Goal: Task Accomplishment & Management: Manage account settings

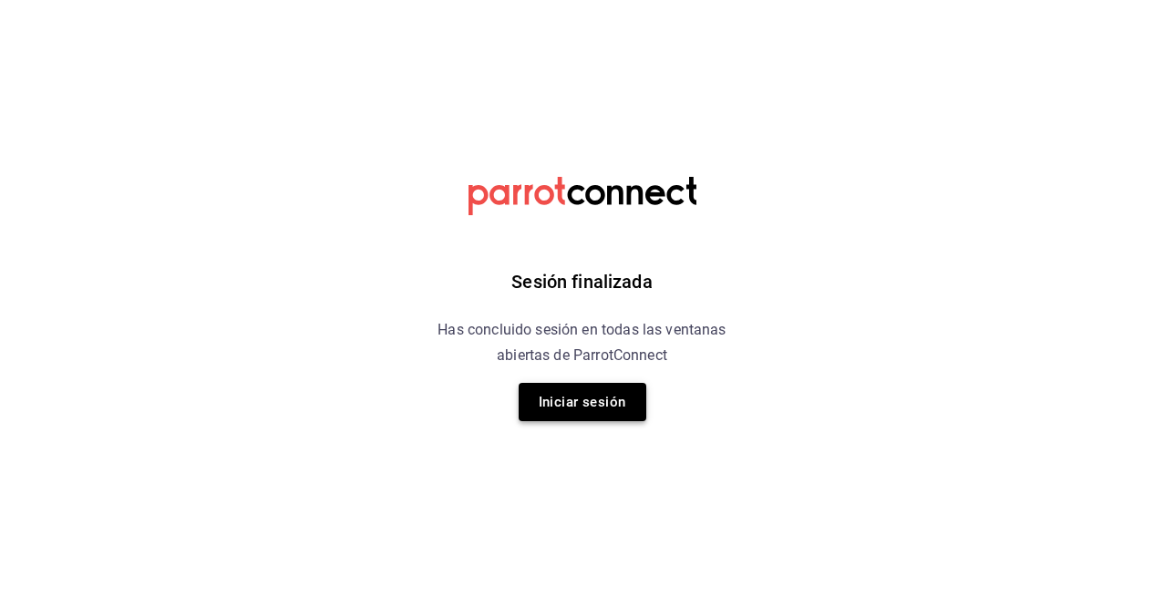
click at [593, 401] on button "Iniciar sesión" at bounding box center [583, 402] width 128 height 38
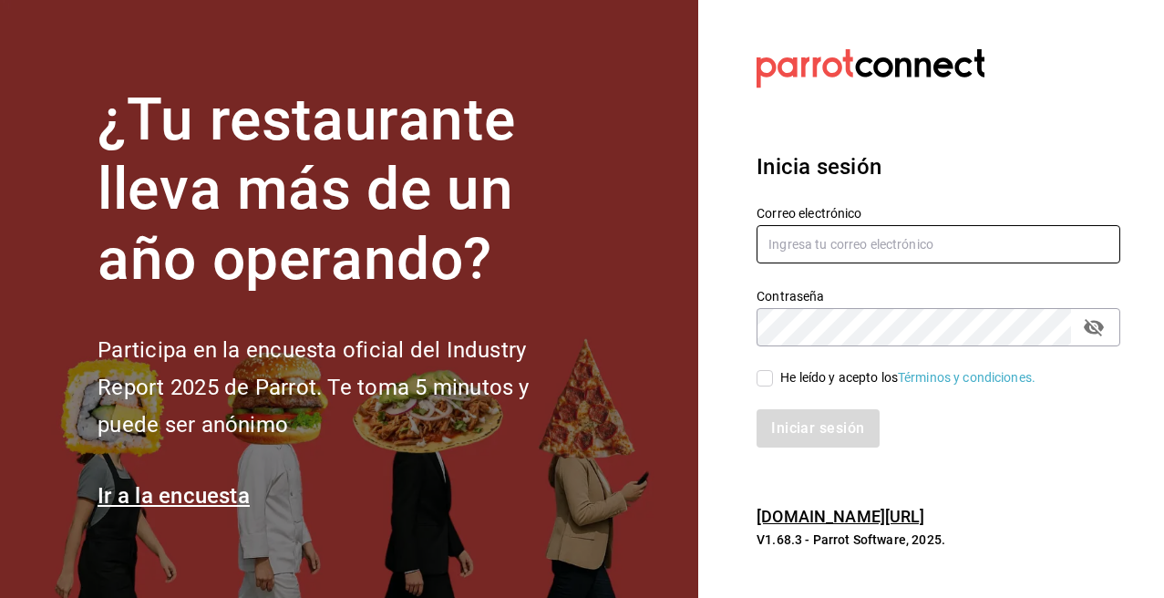
click at [799, 251] on input "text" at bounding box center [939, 244] width 364 height 38
click at [809, 249] on input "text" at bounding box center [939, 244] width 364 height 38
click at [809, 254] on input "text" at bounding box center [939, 244] width 364 height 38
click at [806, 250] on input "text" at bounding box center [939, 244] width 364 height 38
paste input "kevincucalon@gmail.com"
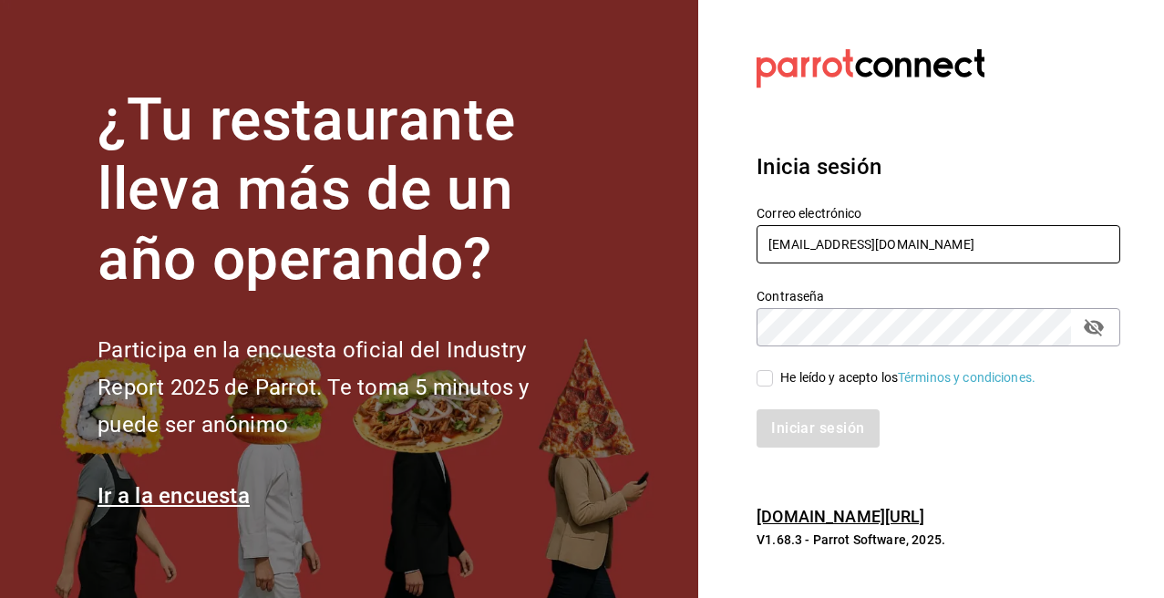
type input "kevincucalon@gmail.com"
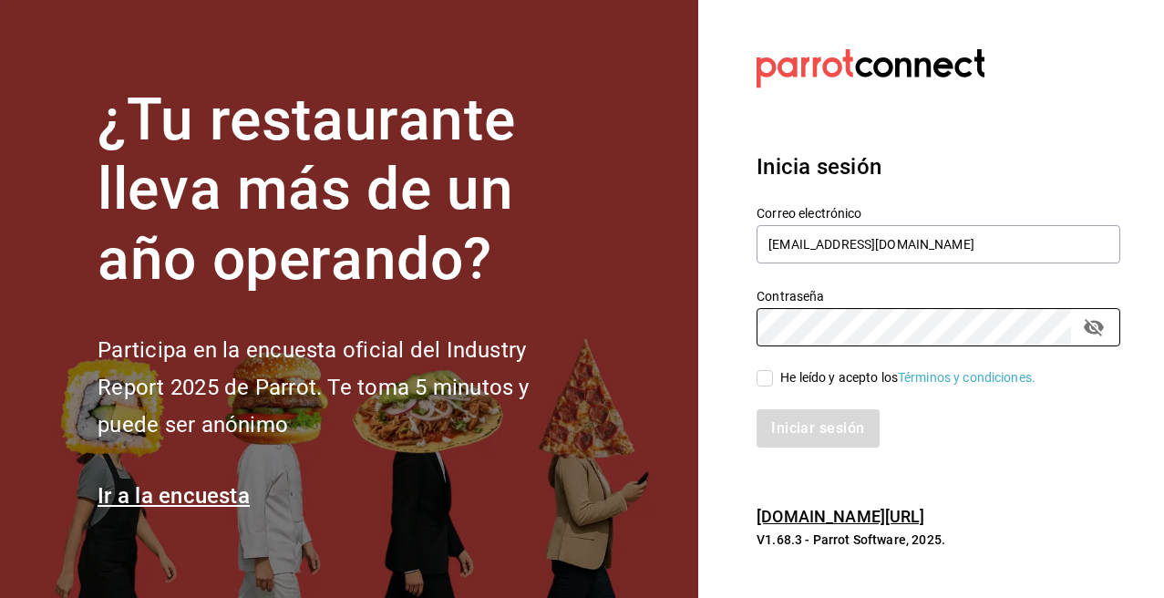
click at [761, 378] on input "He leído y acepto los Términos y condiciones." at bounding box center [765, 378] width 16 height 16
checkbox input "true"
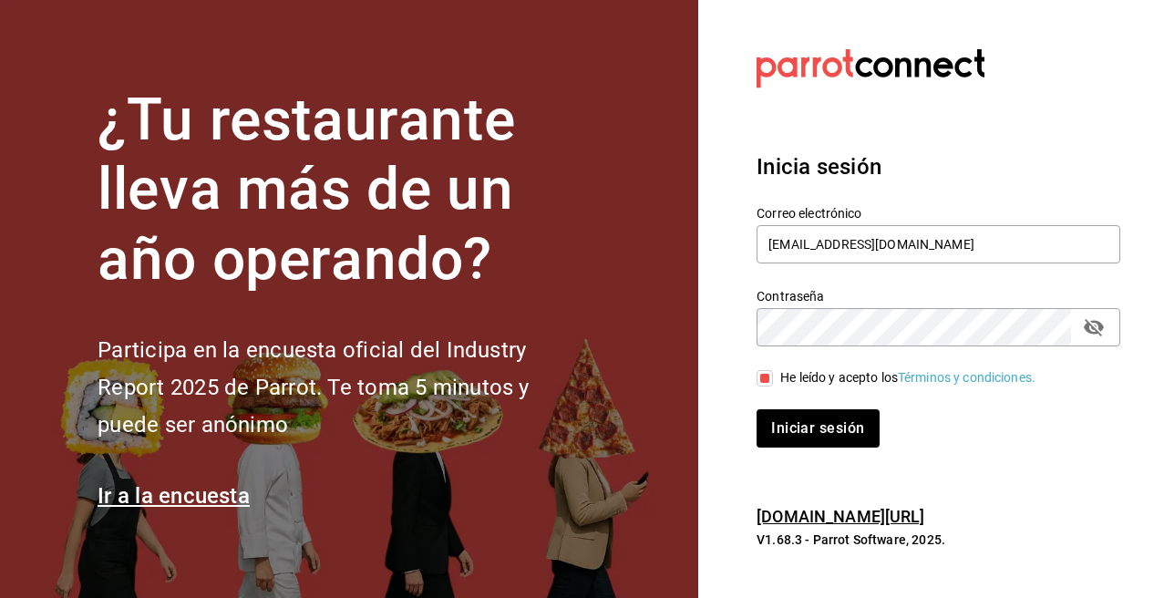
click at [757, 409] on button "Iniciar sesión" at bounding box center [818, 428] width 122 height 38
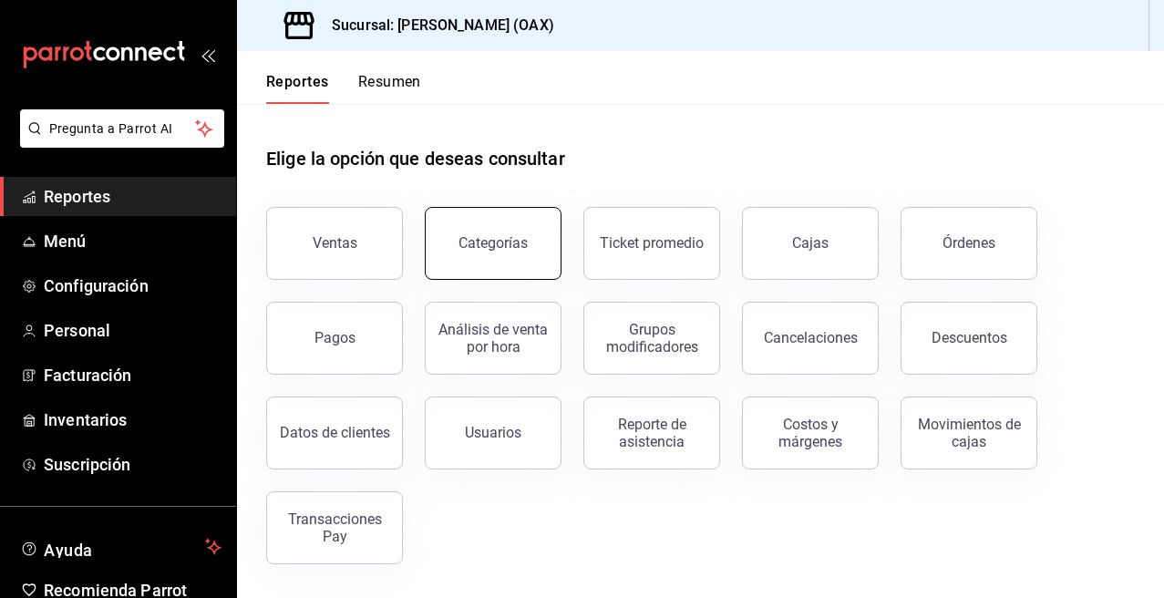
click at [475, 244] on div "Categorías" at bounding box center [492, 242] width 69 height 17
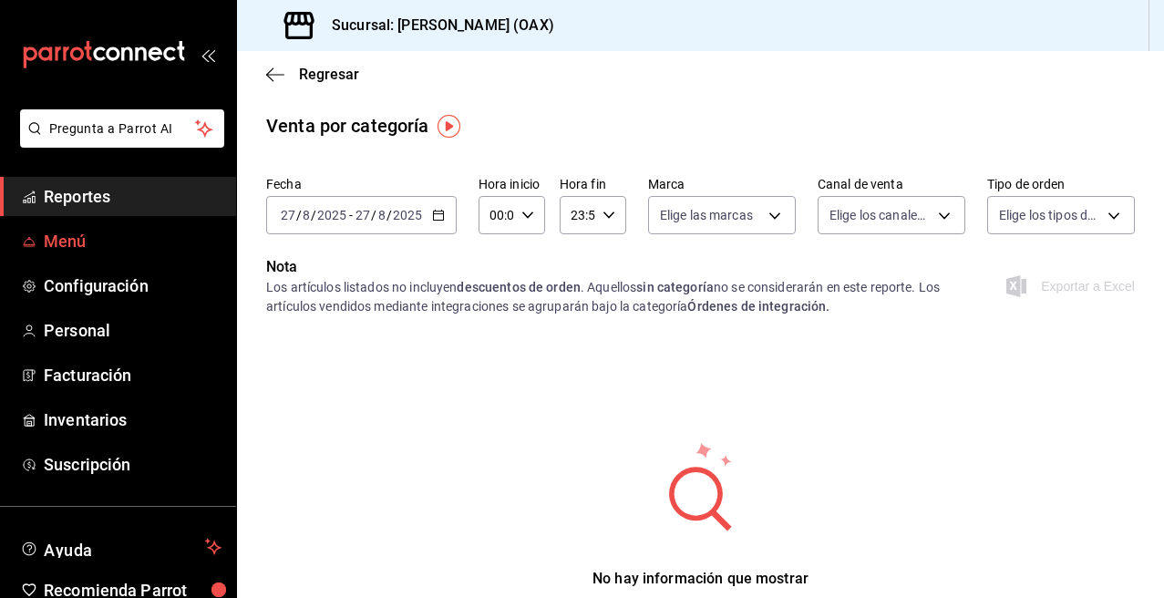
click at [89, 233] on span "Menú" at bounding box center [133, 241] width 178 height 25
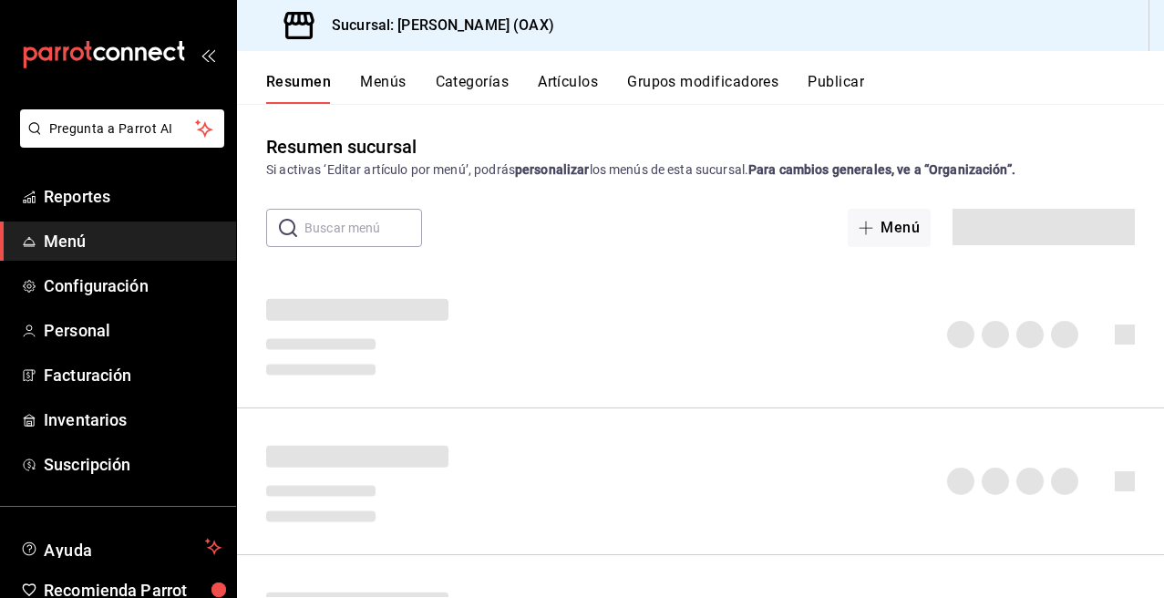
click at [479, 84] on button "Categorías" at bounding box center [473, 88] width 74 height 31
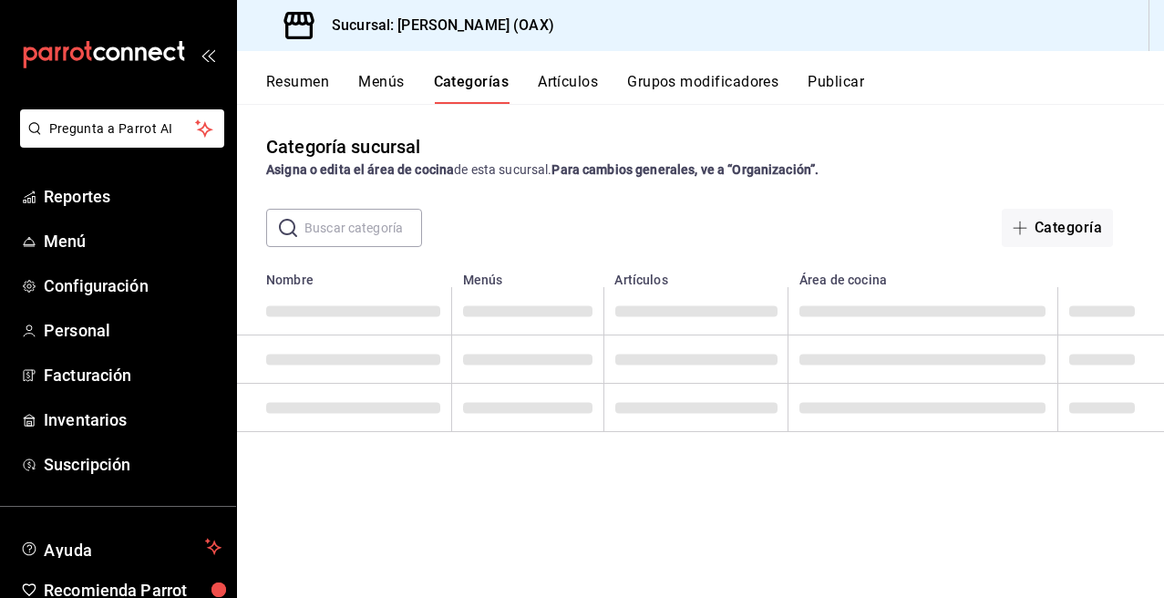
click at [479, 84] on button "Categorías" at bounding box center [472, 88] width 76 height 31
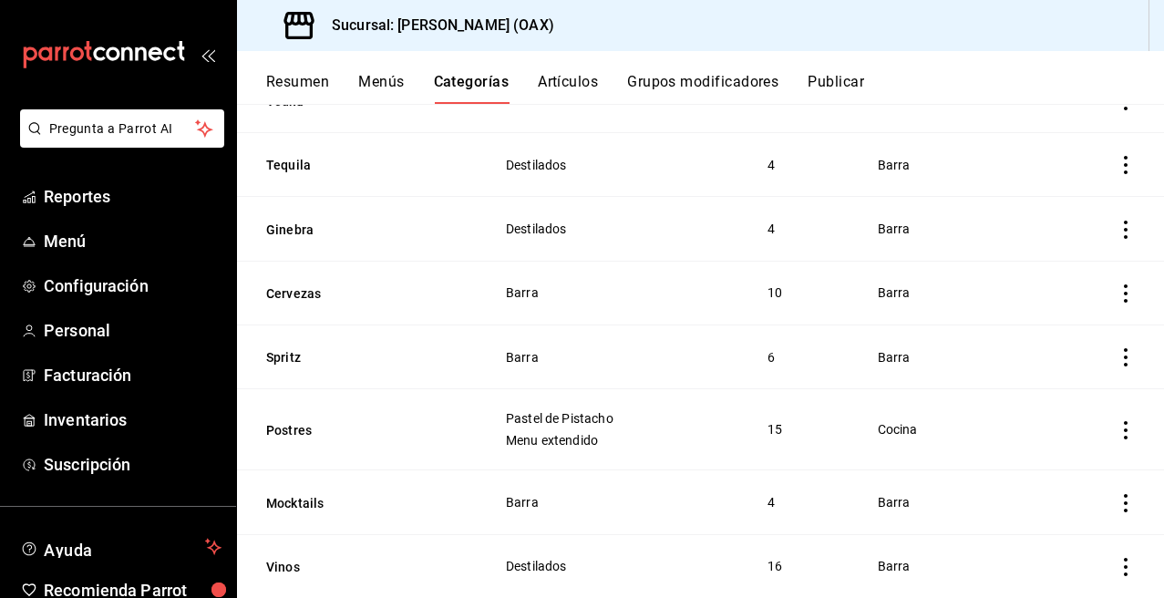
scroll to position [1402, 0]
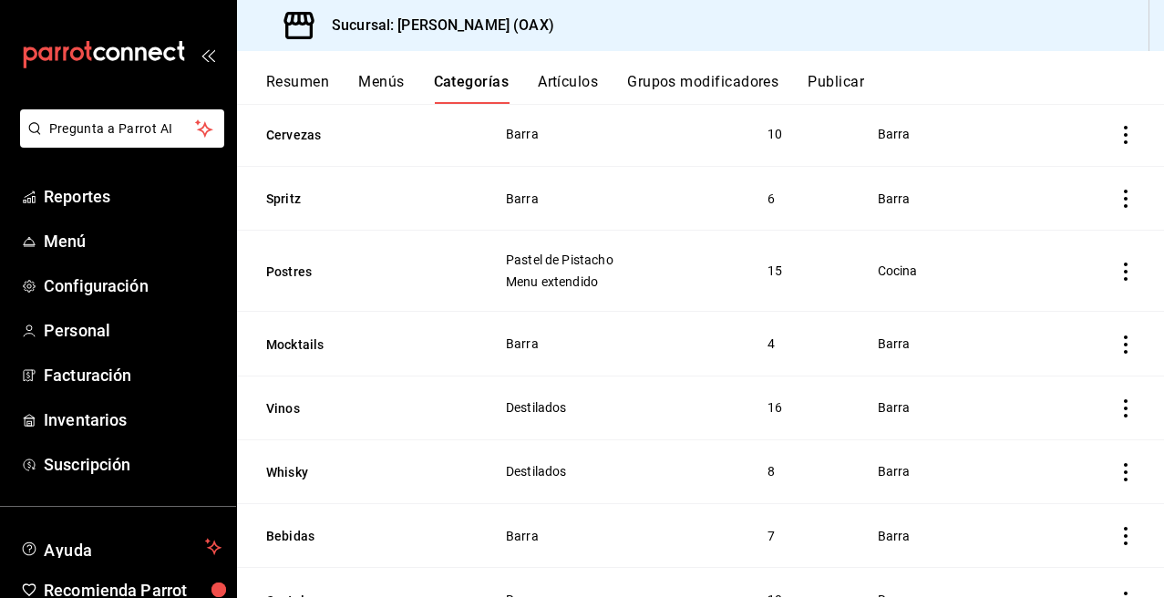
click at [1117, 269] on icon "actions" at bounding box center [1126, 272] width 18 height 18
click at [1058, 316] on span "Editar" at bounding box center [1057, 313] width 47 height 19
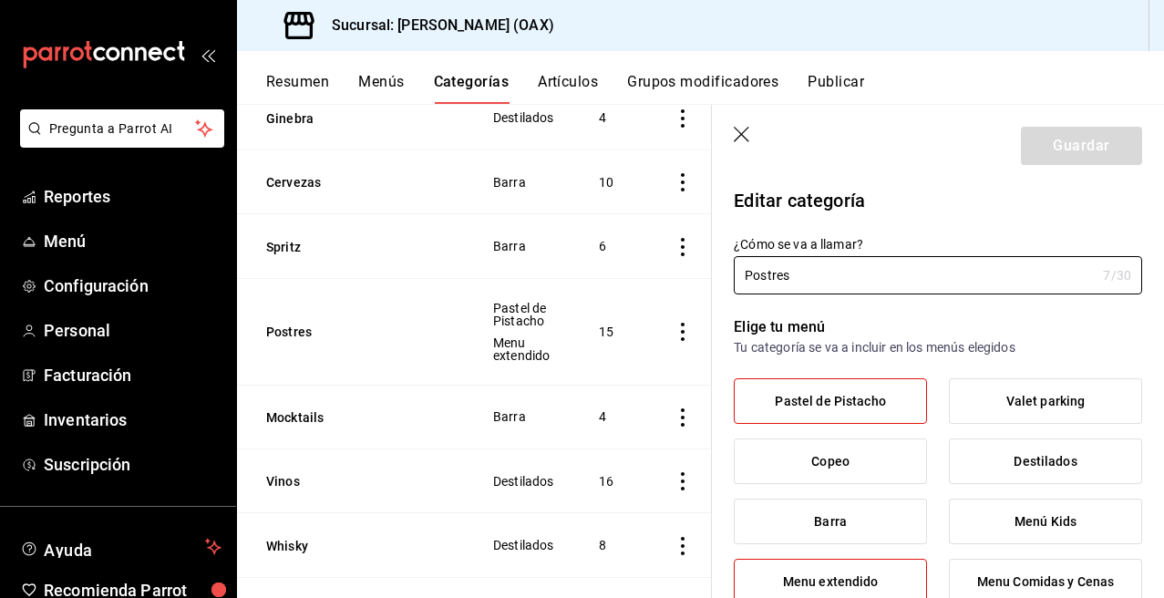
click at [900, 396] on label "Pastel de Pistacho" at bounding box center [830, 401] width 191 height 44
click at [0, 0] on input "Pastel de Pistacho" at bounding box center [0, 0] width 0 height 0
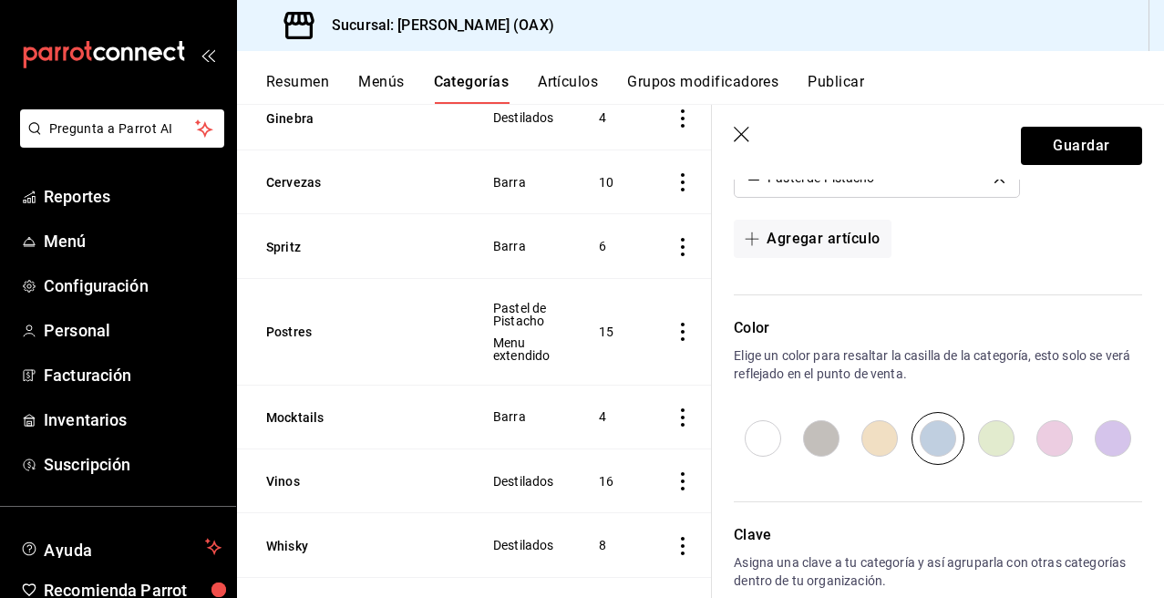
scroll to position [1390, 0]
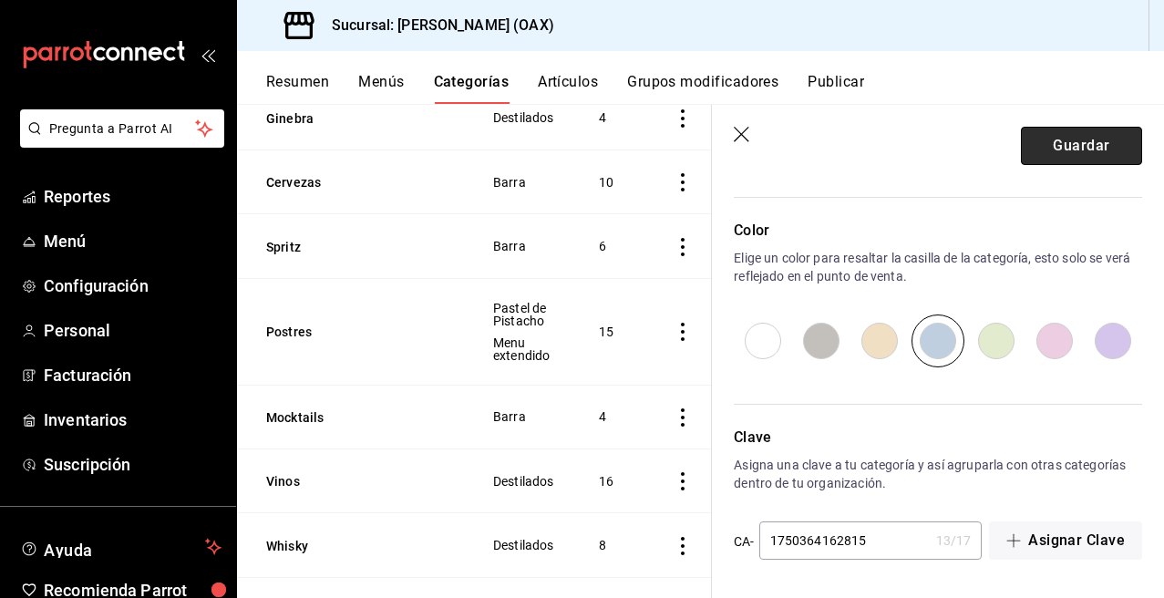
click at [1066, 155] on button "Guardar" at bounding box center [1081, 146] width 121 height 38
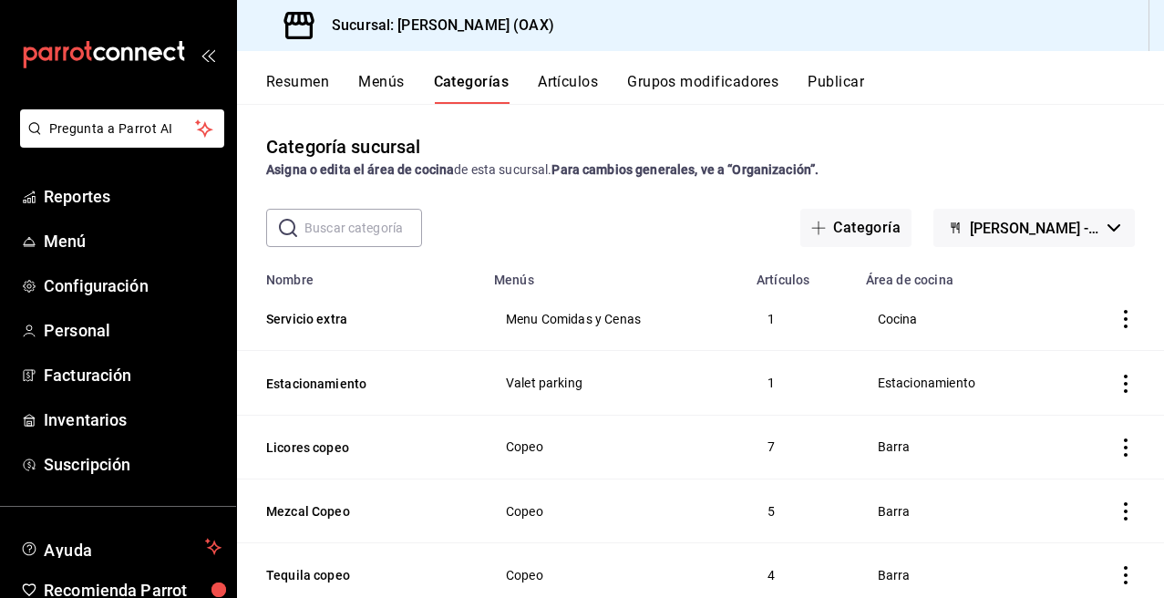
click at [844, 76] on button "Publicar" at bounding box center [836, 88] width 57 height 31
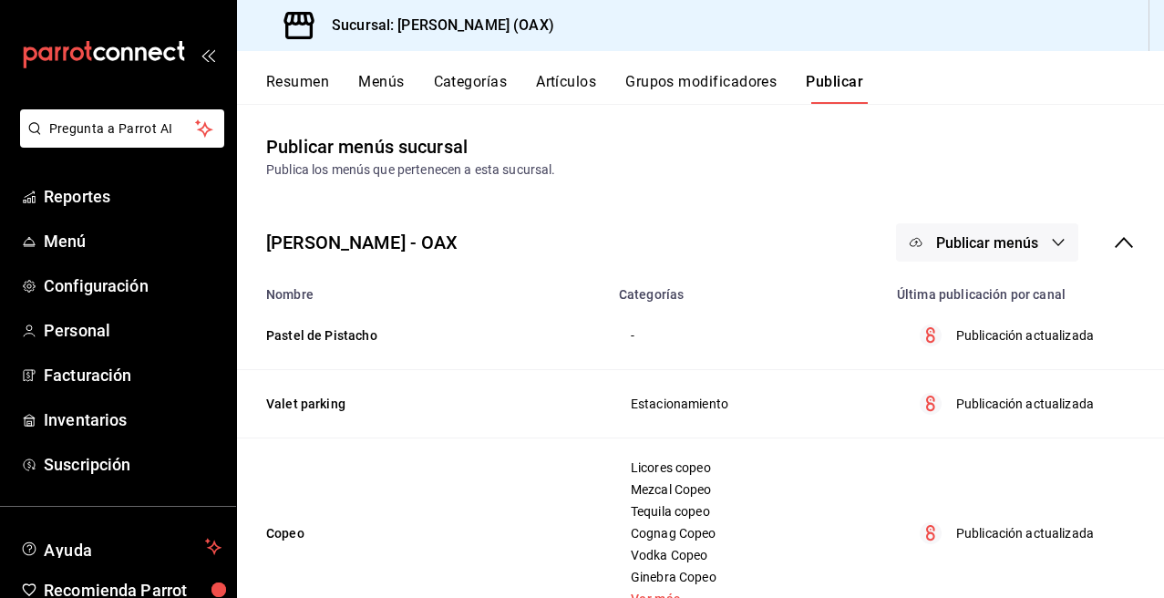
click at [992, 242] on span "Publicar menús" at bounding box center [987, 242] width 102 height 17
click at [525, 325] on div at bounding box center [582, 299] width 1164 height 598
drag, startPoint x: 385, startPoint y: 338, endPoint x: 305, endPoint y: 334, distance: 79.4
click at [300, 333] on td "Pastel de Pistacho" at bounding box center [422, 336] width 371 height 68
drag, startPoint x: 366, startPoint y: 343, endPoint x: 283, endPoint y: 334, distance: 84.3
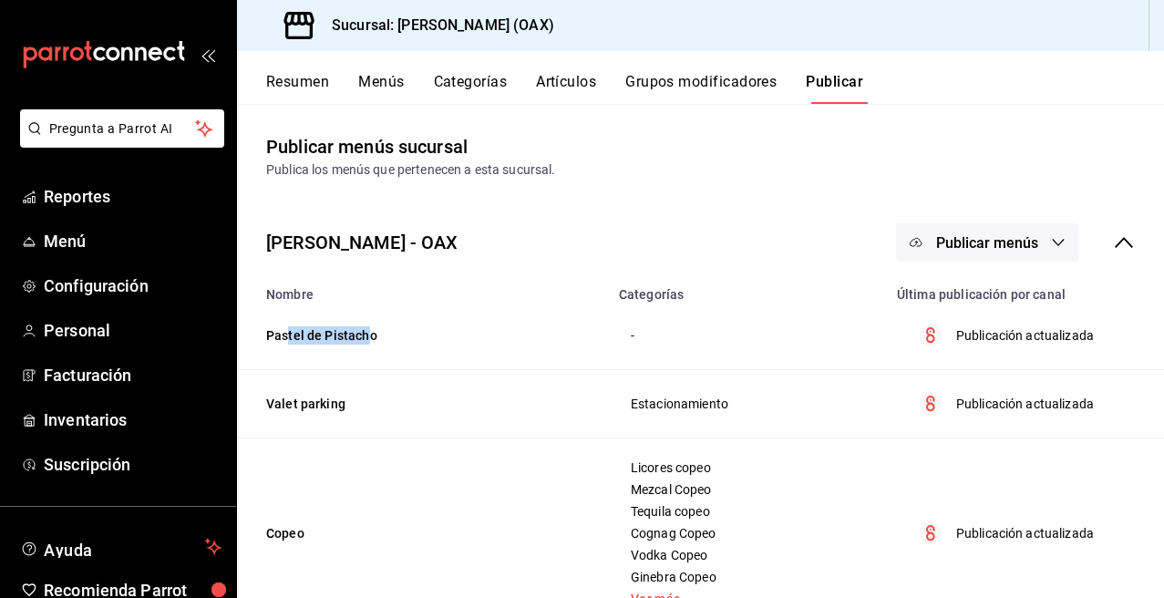
click at [284, 334] on td "Pastel de Pistacho" at bounding box center [422, 336] width 371 height 68
click at [261, 335] on td "Pastel de Pistacho" at bounding box center [422, 336] width 371 height 68
drag, startPoint x: 271, startPoint y: 335, endPoint x: 452, endPoint y: 335, distance: 181.4
click at [452, 335] on td "Pastel de Pistacho" at bounding box center [422, 336] width 371 height 68
click at [959, 241] on span "Publicar menús" at bounding box center [987, 242] width 102 height 17
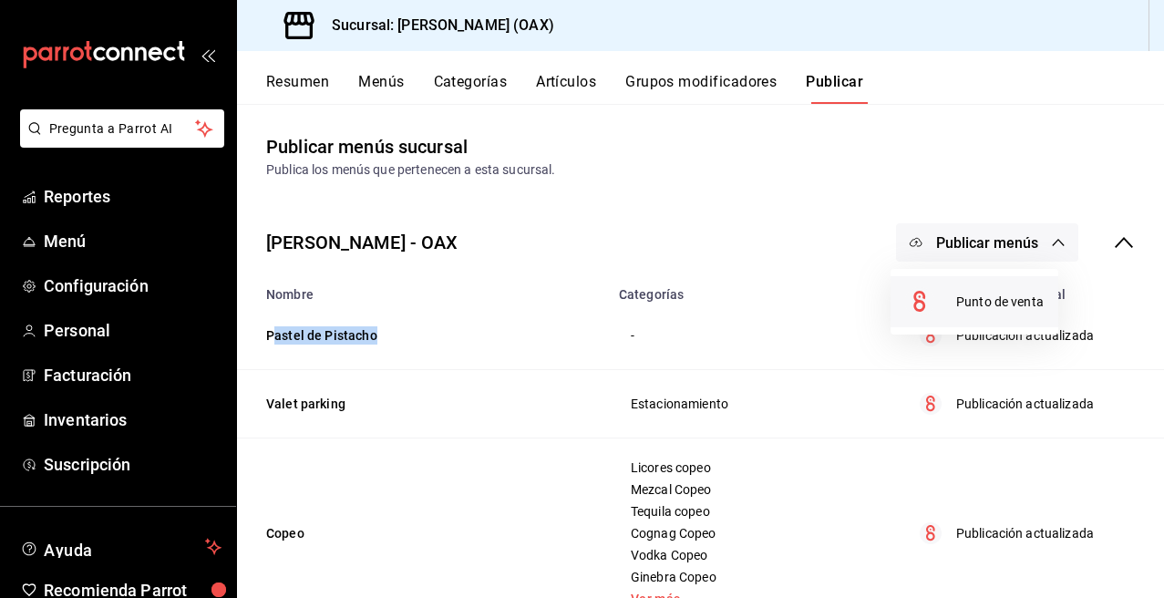
click at [999, 294] on span "Punto de venta" at bounding box center [1000, 302] width 88 height 19
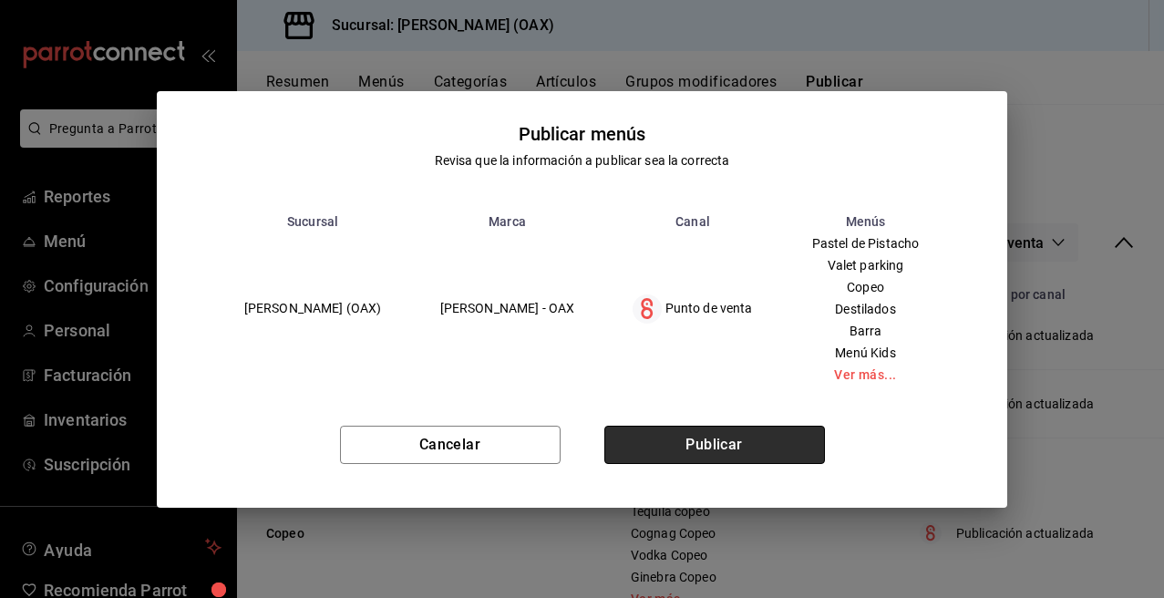
click at [747, 437] on button "Publicar" at bounding box center [714, 445] width 221 height 38
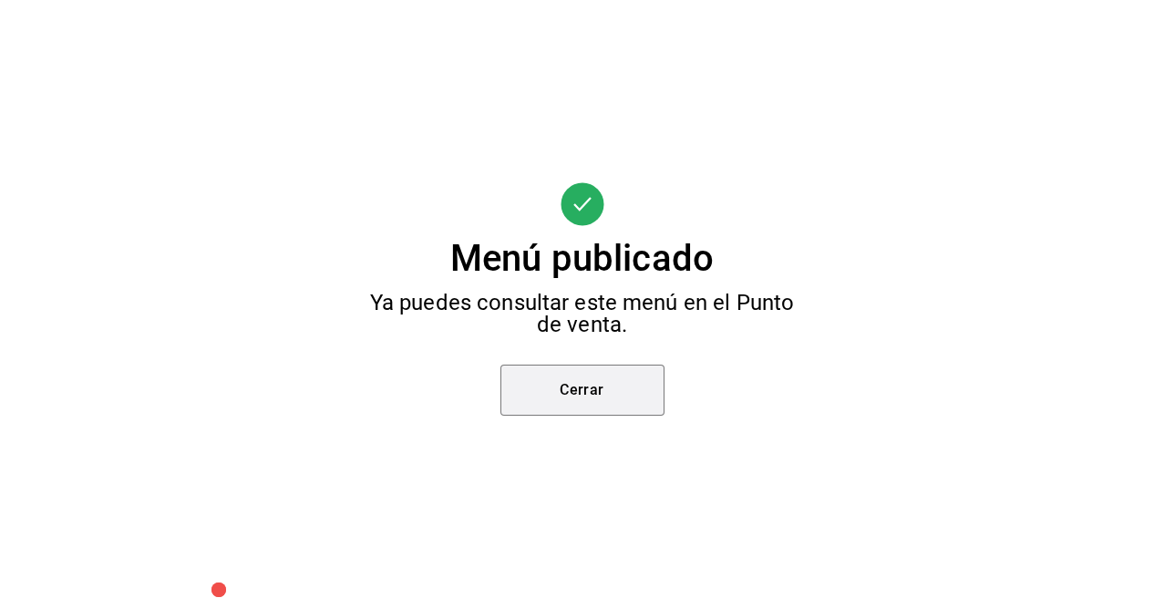
click at [626, 399] on button "Cerrar" at bounding box center [582, 390] width 164 height 51
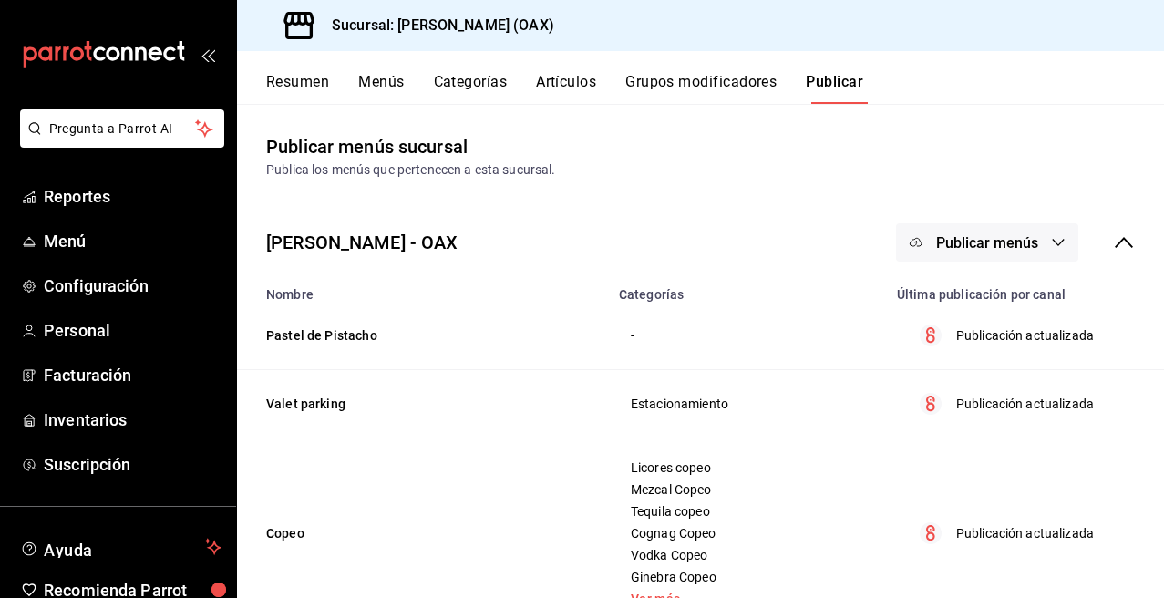
click at [357, 335] on td "Pastel de Pistacho" at bounding box center [422, 336] width 371 height 68
click at [479, 82] on button "Categorías" at bounding box center [471, 88] width 74 height 31
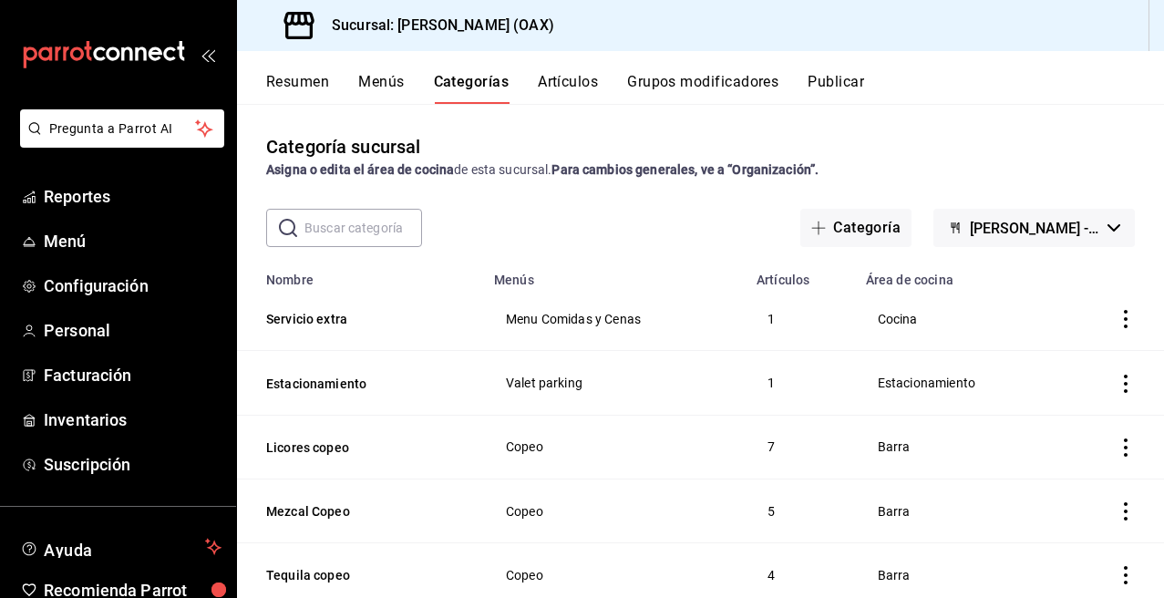
drag, startPoint x: 1154, startPoint y: 123, endPoint x: 1156, endPoint y: 259, distance: 135.8
click at [1158, 268] on div "Categoría sucursal Asigna o edita el área de cocina de esta sucursal. Para camb…" at bounding box center [700, 350] width 927 height 493
click at [1017, 117] on div "Categoría sucursal Asigna o edita el área de cocina de esta sucursal. Para camb…" at bounding box center [700, 350] width 927 height 493
click at [845, 84] on button "Publicar" at bounding box center [836, 88] width 57 height 31
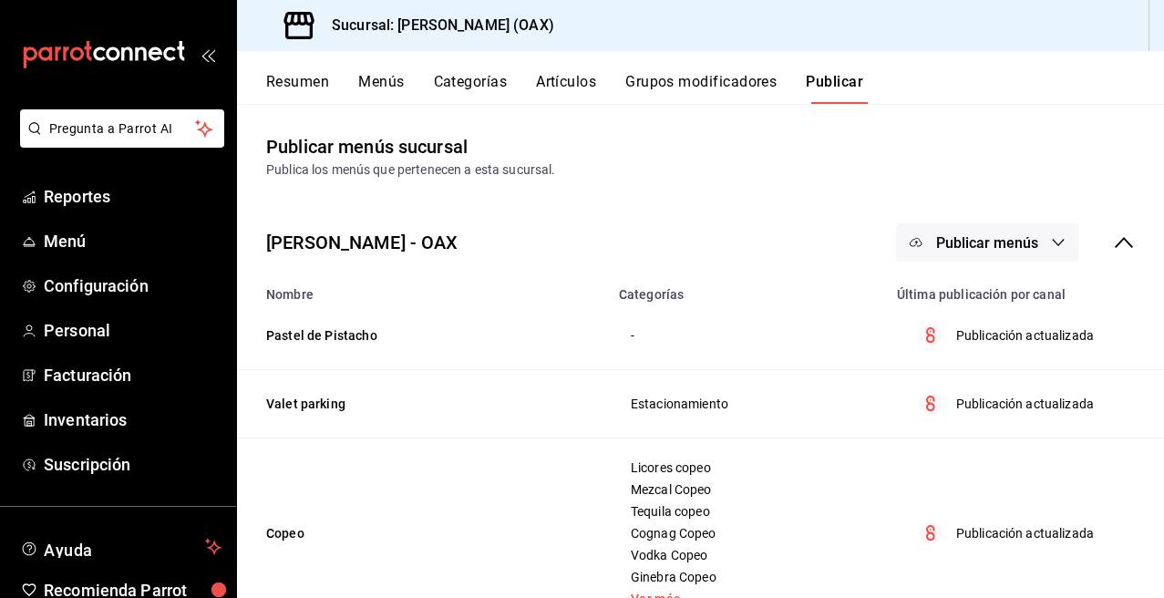
click at [1012, 327] on p "Publicación actualizada" at bounding box center [1025, 335] width 138 height 19
click at [348, 337] on td "Pastel de Pistacho" at bounding box center [422, 336] width 371 height 68
click at [383, 81] on button "Menús" at bounding box center [381, 88] width 46 height 31
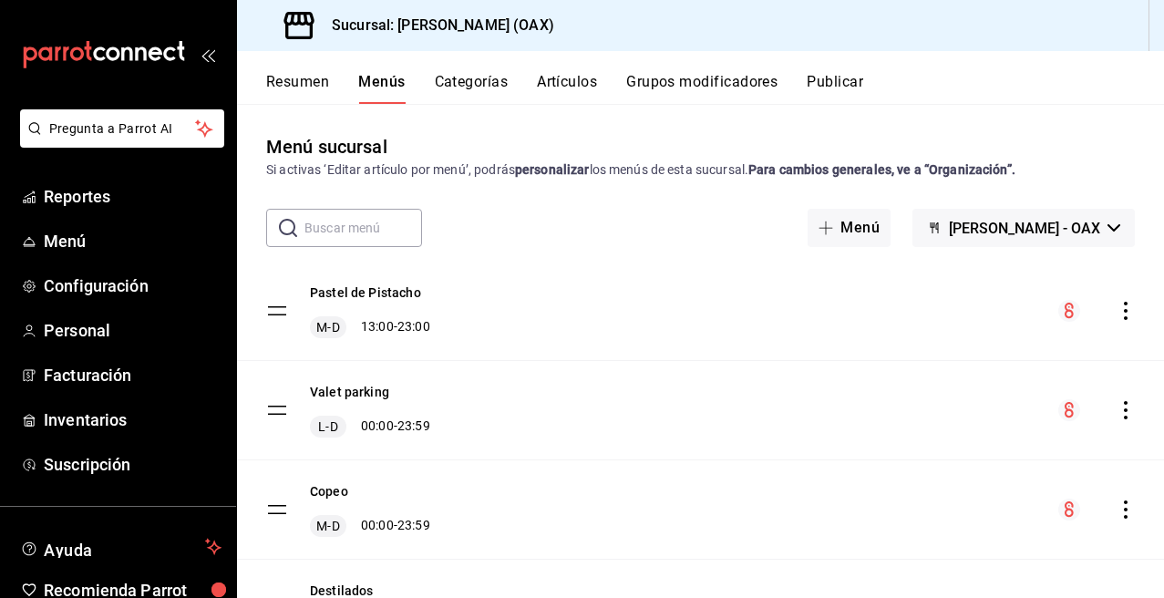
click at [1117, 315] on icon "actions" at bounding box center [1126, 311] width 18 height 18
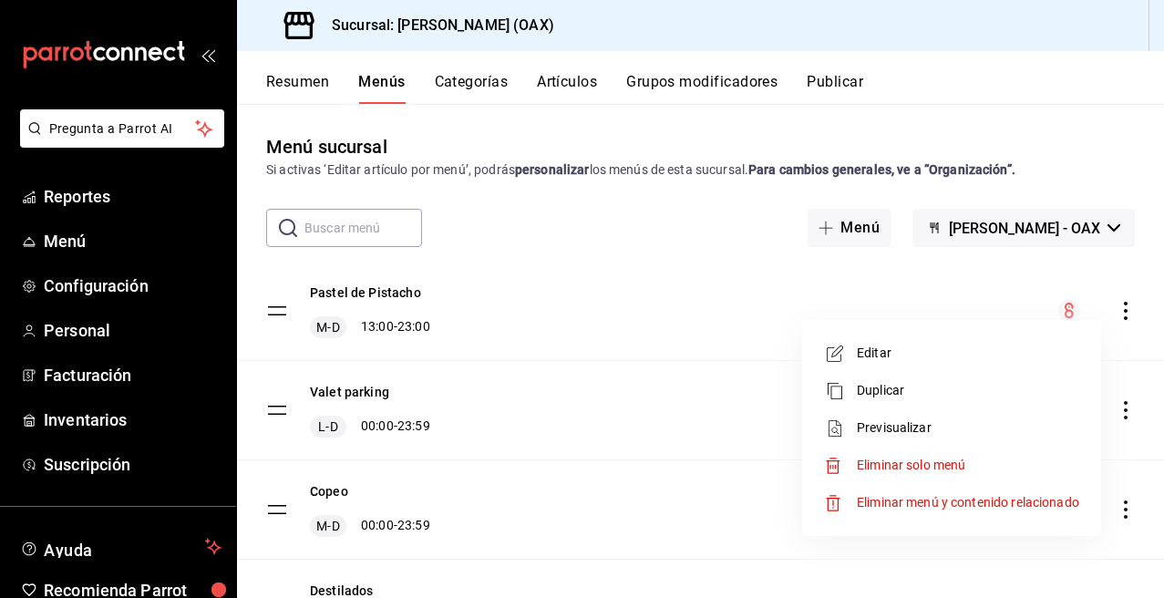
click at [952, 470] on span "Eliminar solo menú" at bounding box center [911, 465] width 108 height 15
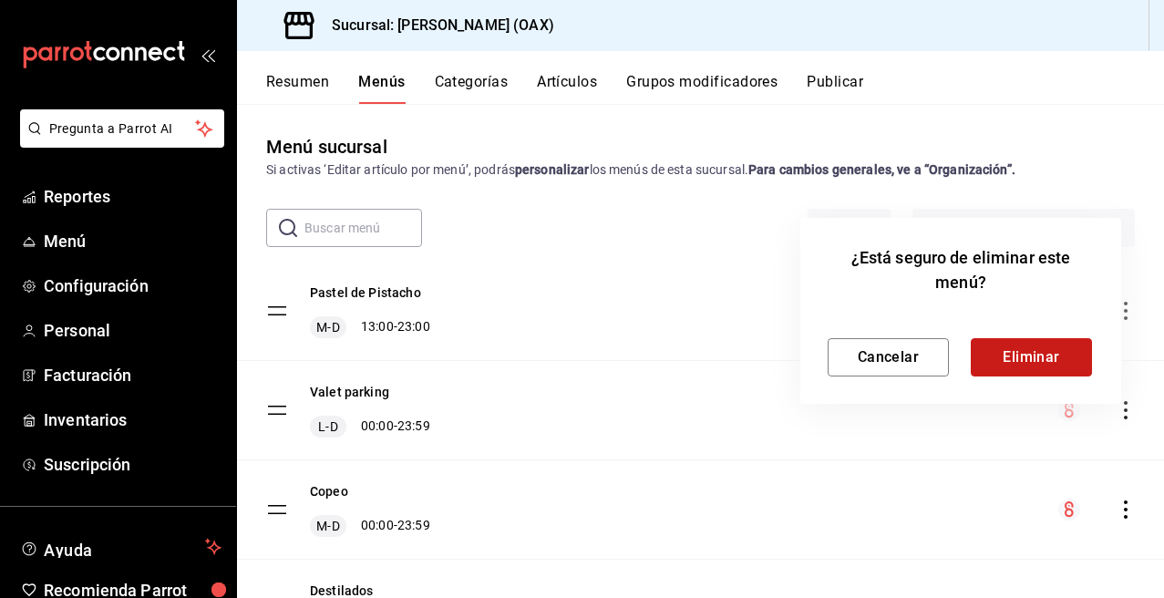
click at [1039, 366] on button "Eliminar" at bounding box center [1031, 357] width 121 height 38
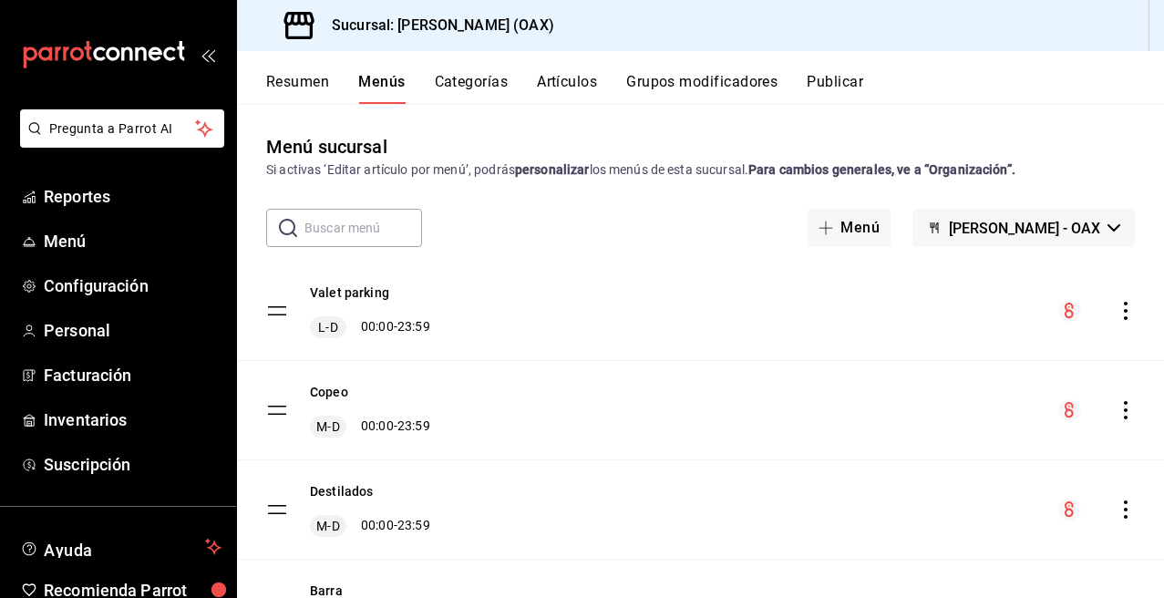
click at [834, 77] on button "Publicar" at bounding box center [835, 88] width 57 height 31
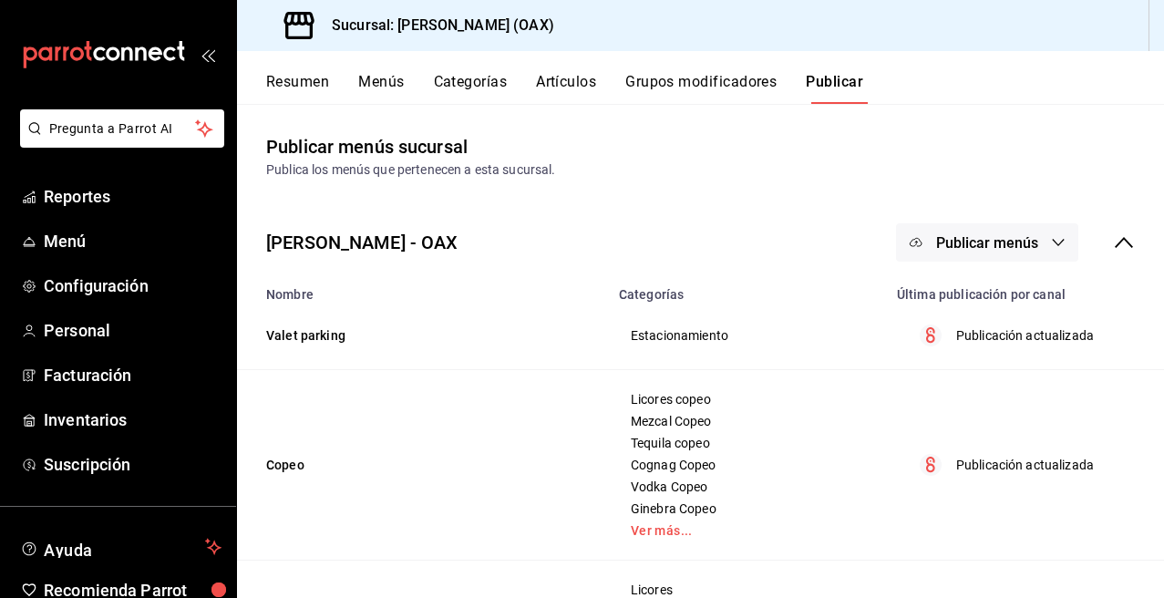
click at [971, 243] on span "Publicar menús" at bounding box center [987, 242] width 102 height 17
click at [1026, 143] on div at bounding box center [582, 299] width 1164 height 598
click at [490, 76] on button "Categorías" at bounding box center [471, 88] width 74 height 31
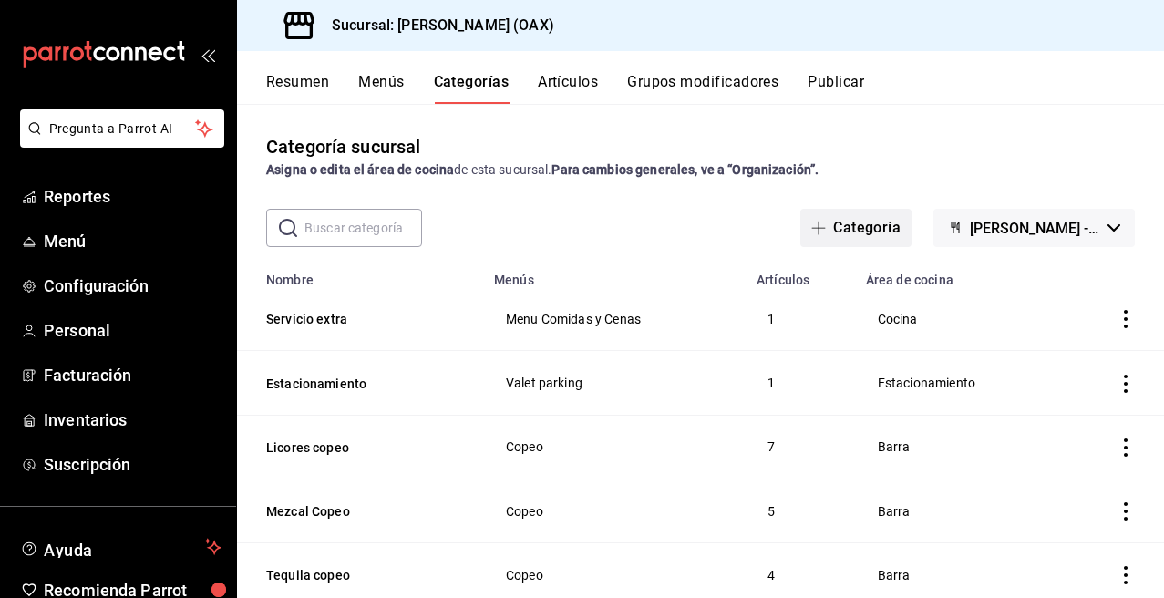
click at [870, 227] on button "Categoría" at bounding box center [855, 228] width 111 height 38
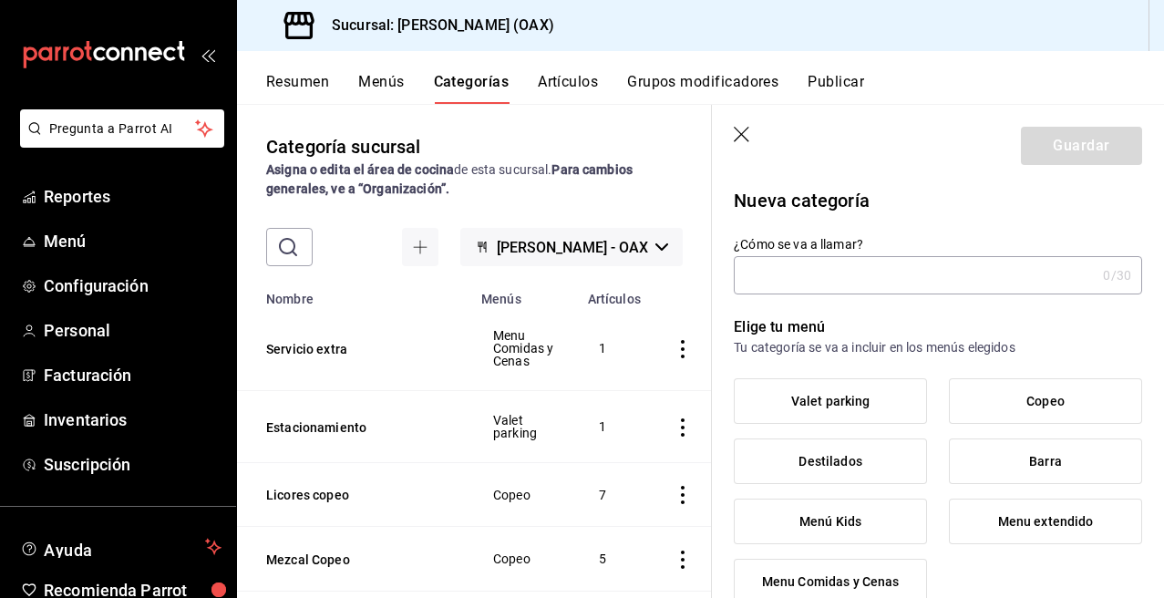
click at [812, 275] on input "¿Cómo se va a llamar?" at bounding box center [915, 275] width 362 height 36
type input "p"
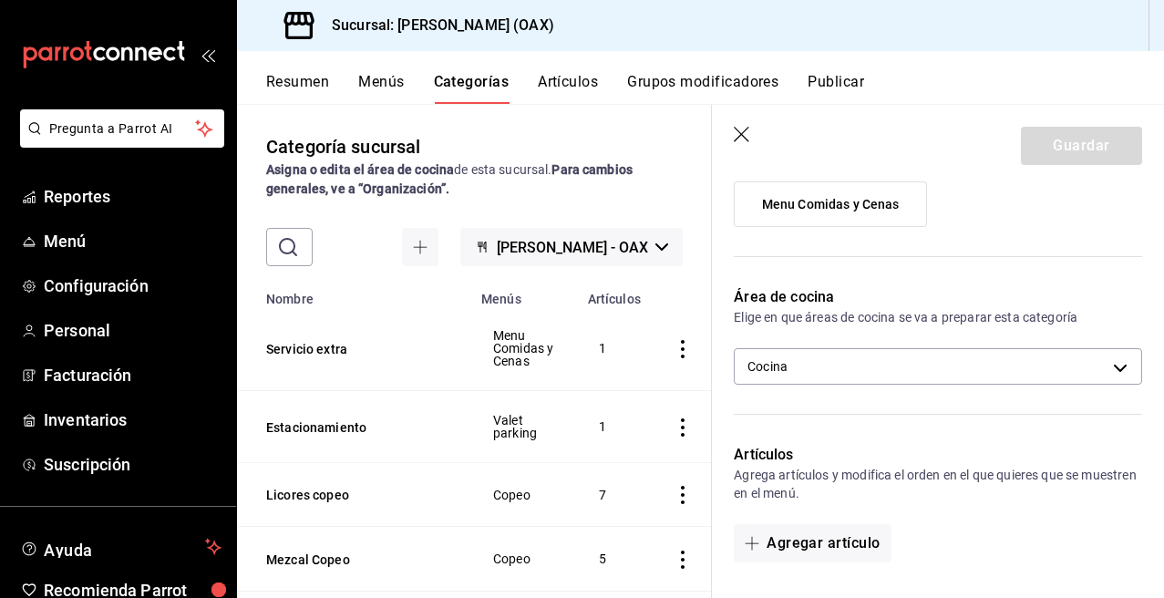
scroll to position [386, 0]
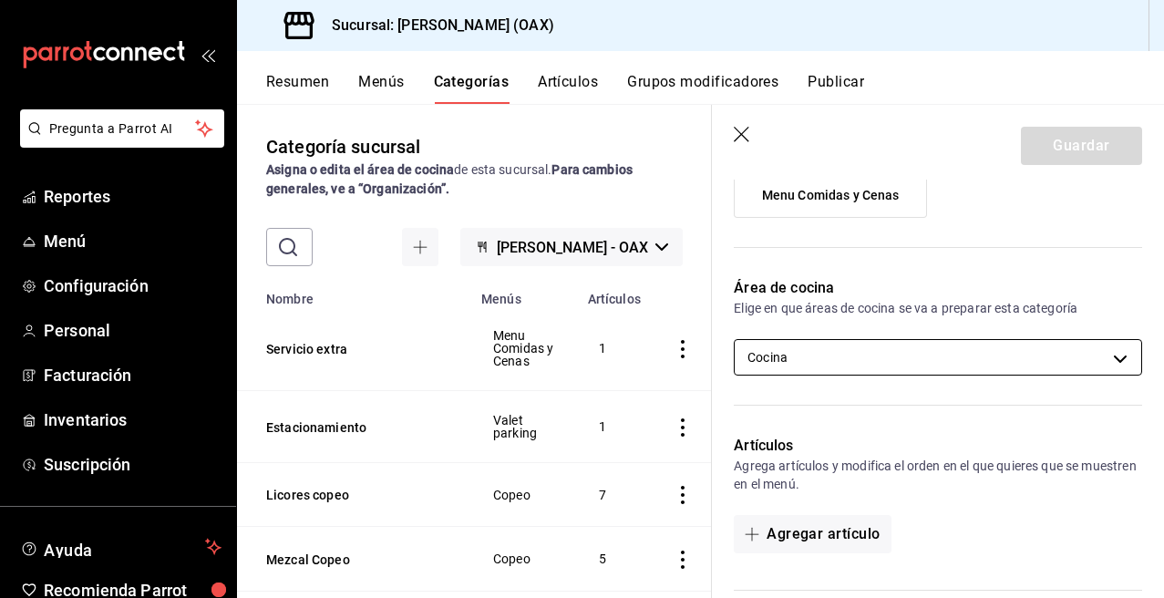
type input "Promociones 2x1"
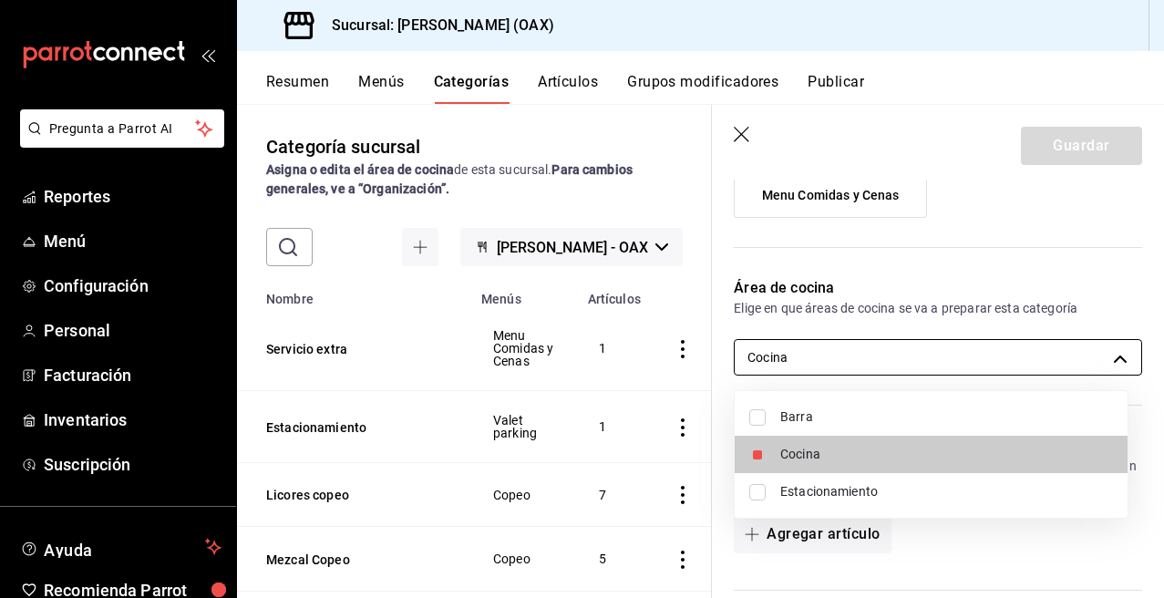
click at [1082, 355] on body "Pregunta a Parrot AI Reportes Menú Configuración Personal Facturación Inventari…" at bounding box center [582, 299] width 1164 height 598
click at [845, 419] on span "Barra" at bounding box center [946, 416] width 333 height 19
type input "8227752e-82a8-44ab-915d-1c706fa61350,f5946594-518a-4f1d-862c-b8dd38fdb532"
checkbox input "true"
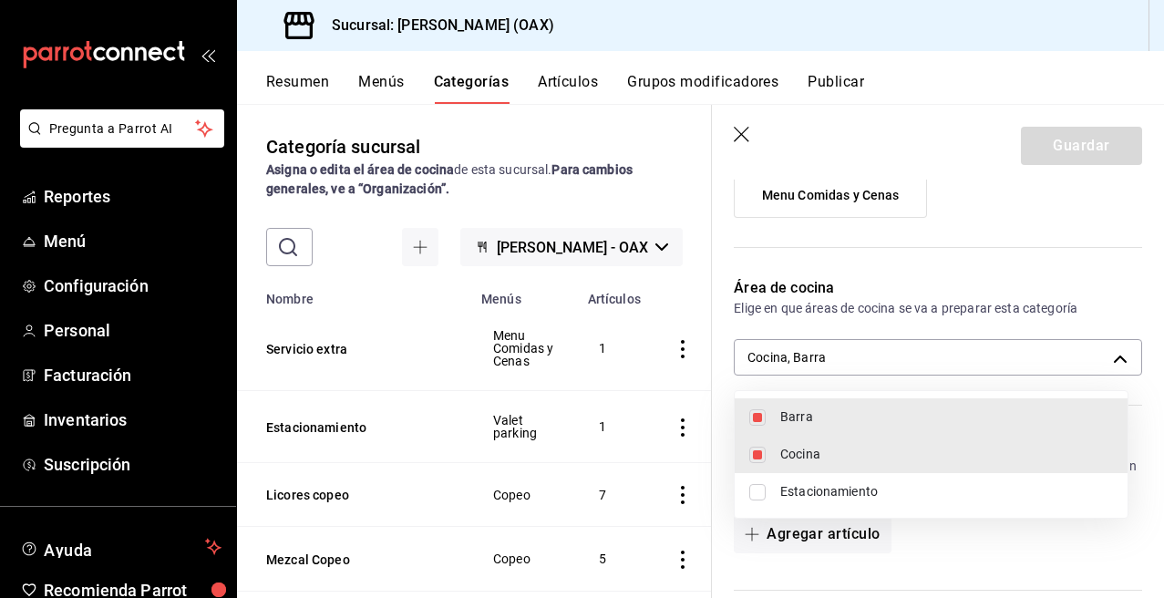
click at [746, 449] on li "Cocina" at bounding box center [931, 454] width 393 height 37
type input "f5946594-518a-4f1d-862c-b8dd38fdb532"
checkbox input "false"
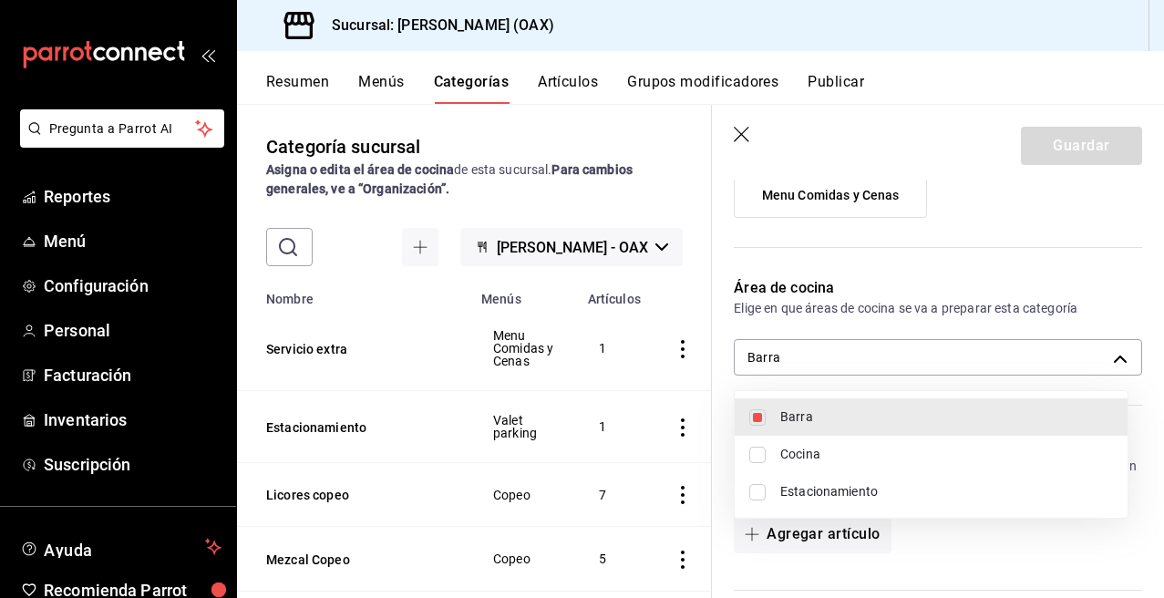
drag, startPoint x: 1157, startPoint y: 275, endPoint x: 1149, endPoint y: 365, distance: 89.6
click at [1149, 365] on div at bounding box center [582, 299] width 1164 height 598
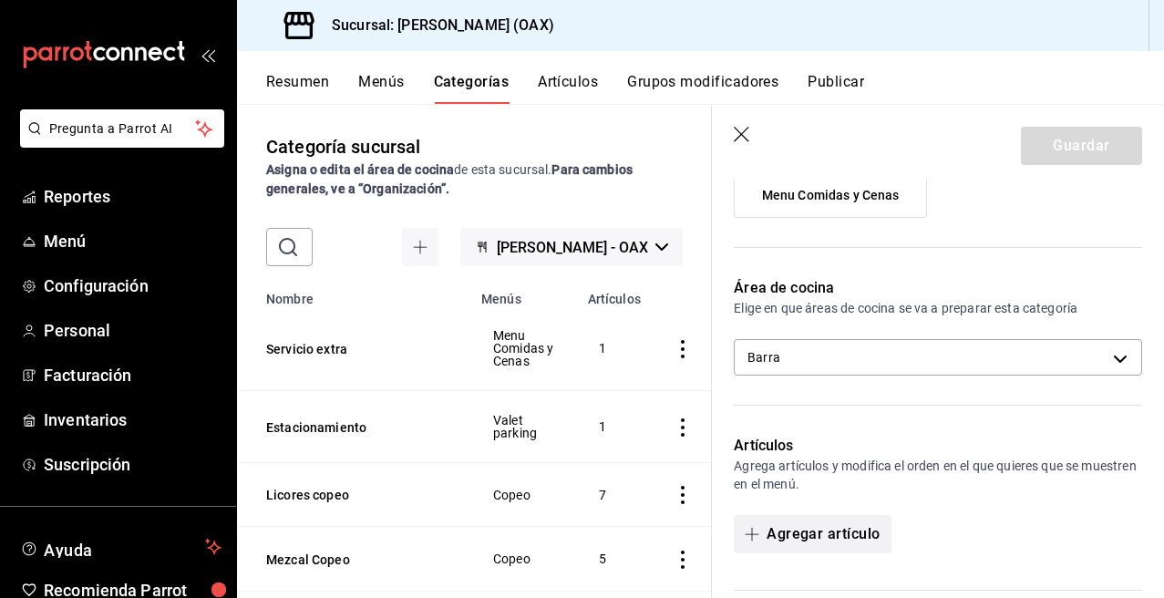
click at [811, 533] on button "Agregar artículo" at bounding box center [812, 534] width 157 height 38
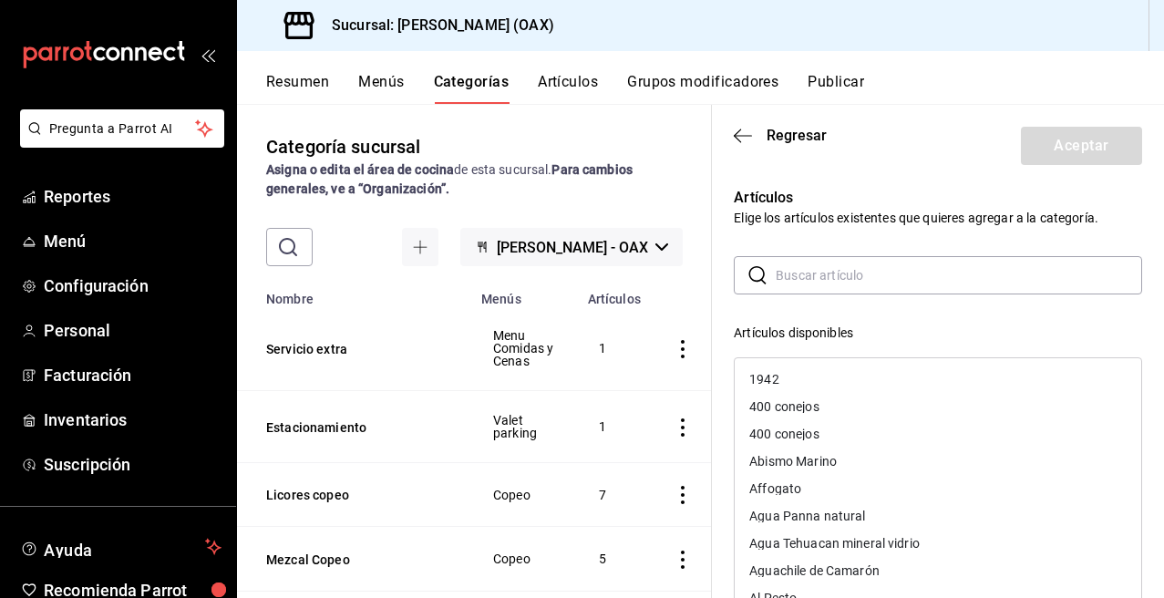
click at [805, 273] on input "text" at bounding box center [959, 275] width 366 height 36
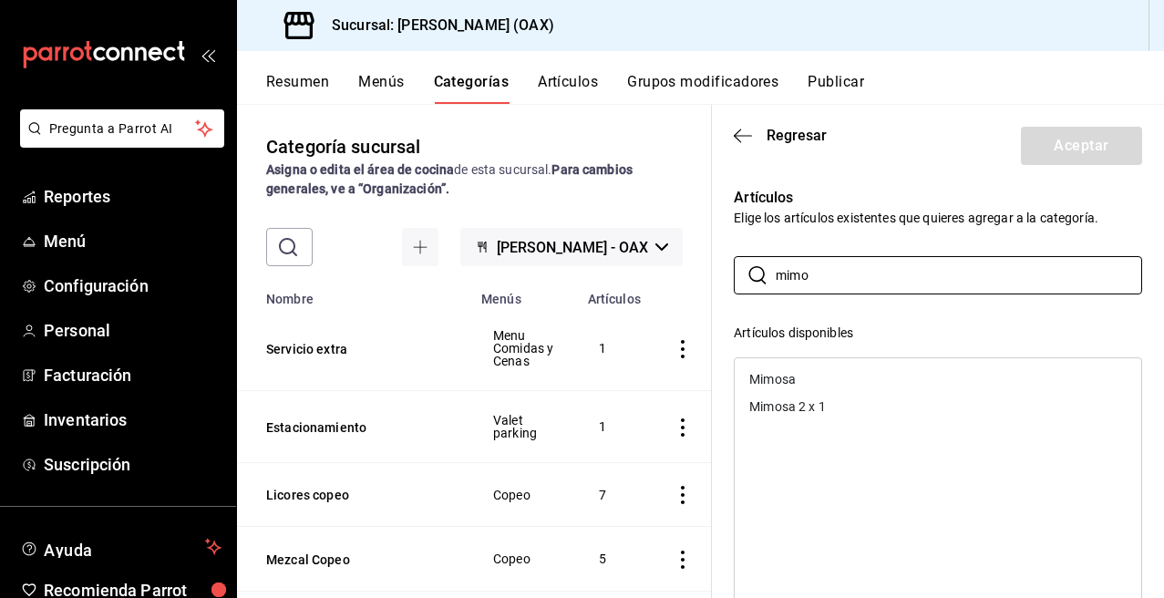
click at [804, 415] on div "Mimosa 2 x 1" at bounding box center [938, 406] width 407 height 27
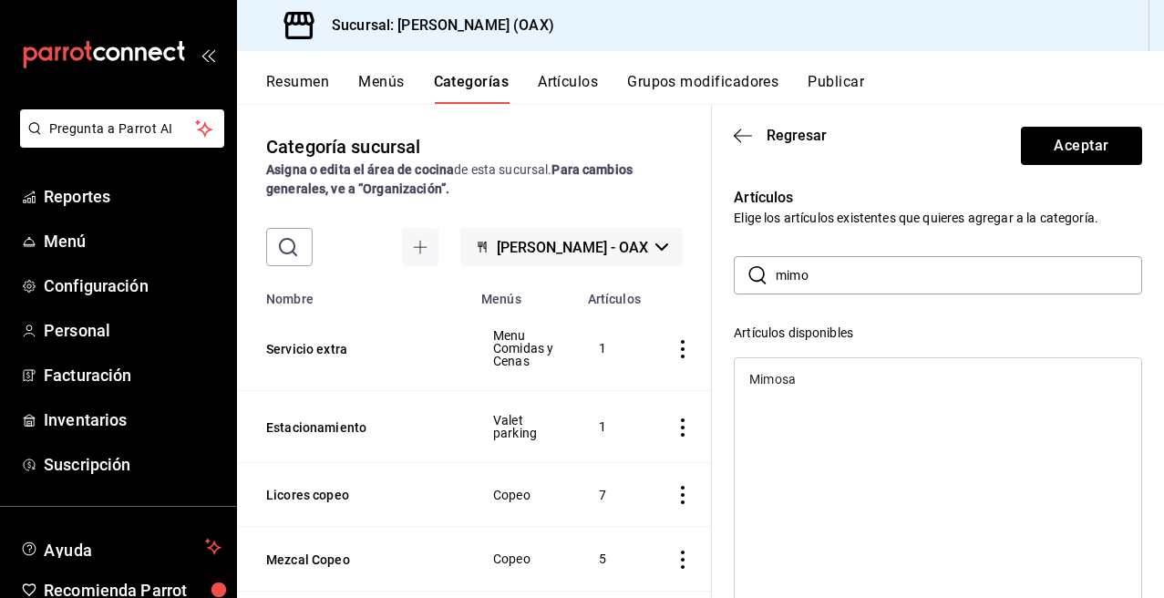
click at [825, 280] on input "mimo" at bounding box center [959, 275] width 366 height 36
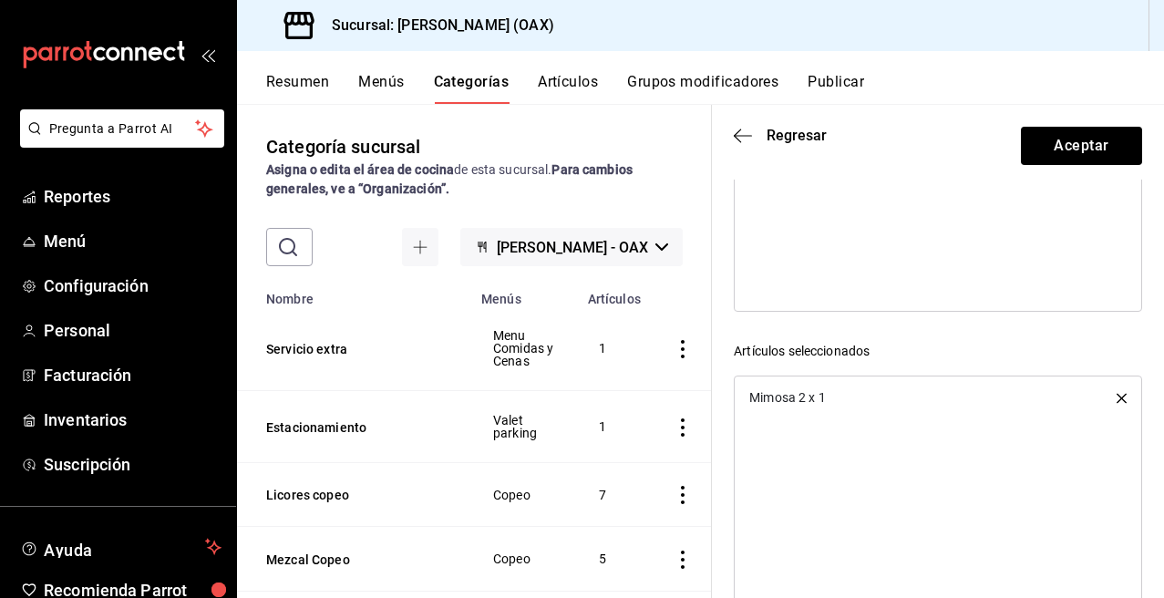
scroll to position [345, 0]
type input "mimosa"
click at [989, 406] on div "Mimosa 2 x 1" at bounding box center [938, 445] width 408 height 246
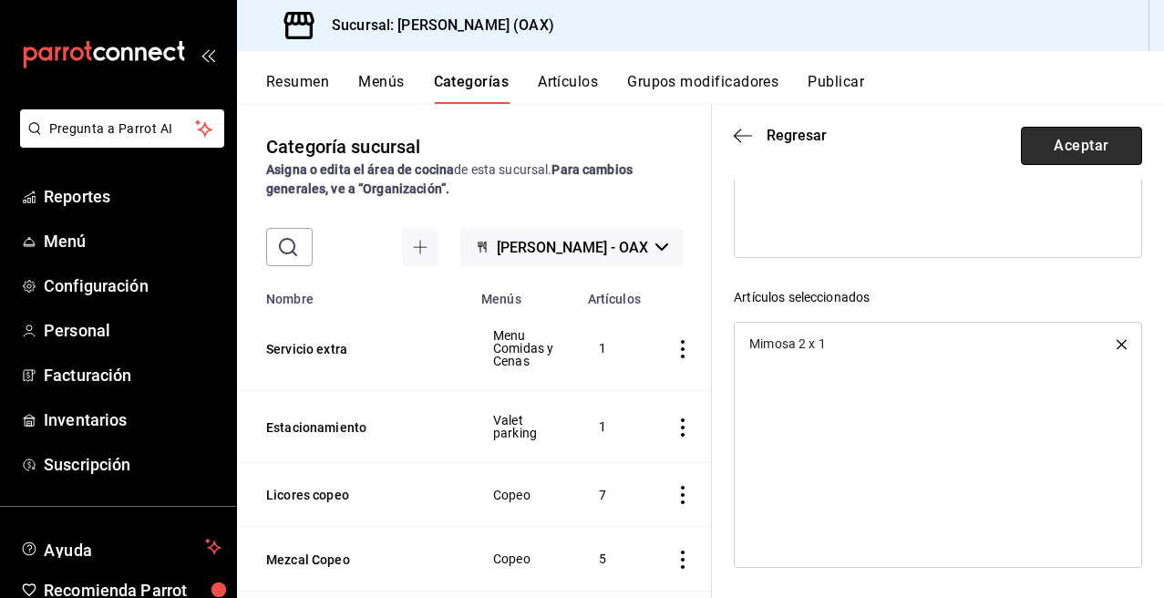
click at [1075, 130] on button "Aceptar" at bounding box center [1081, 146] width 121 height 38
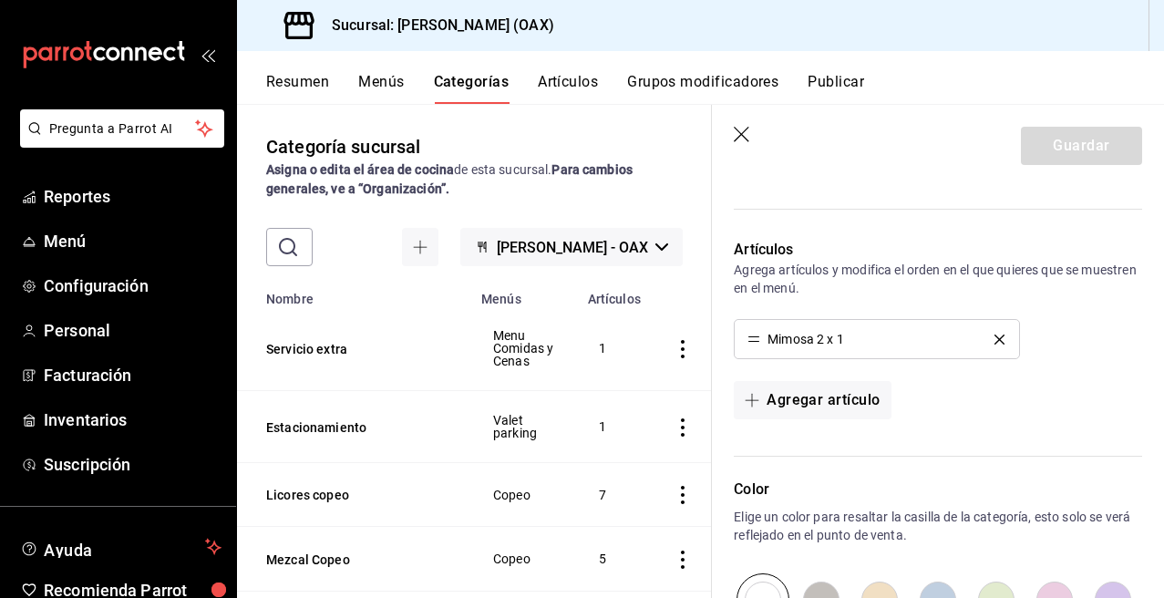
scroll to position [587, 0]
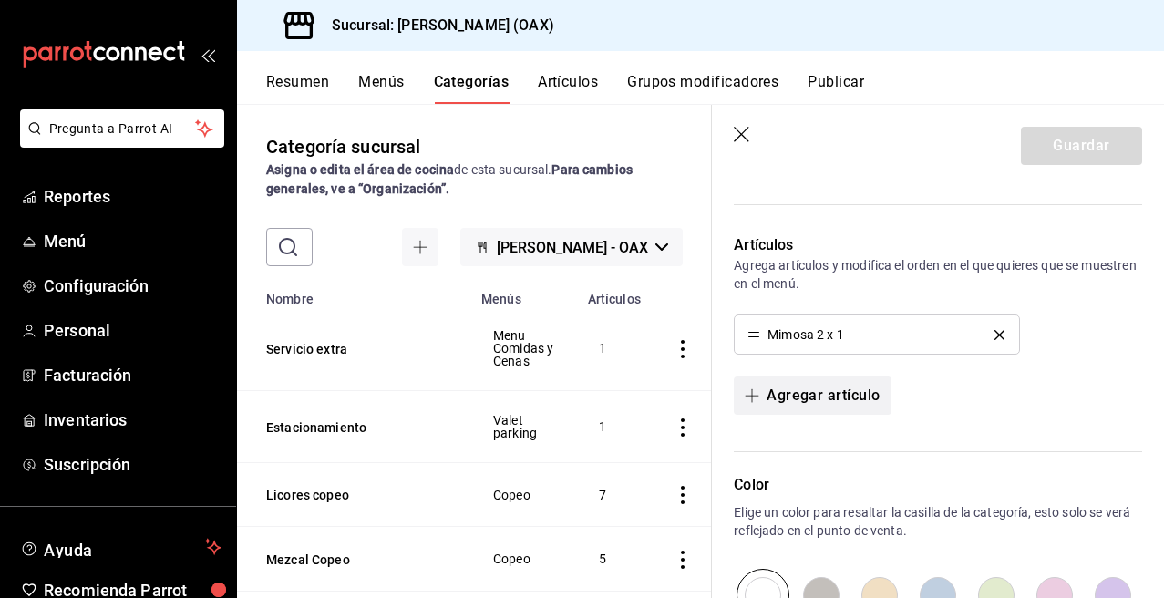
click at [834, 387] on button "Agregar artículo" at bounding box center [812, 395] width 157 height 38
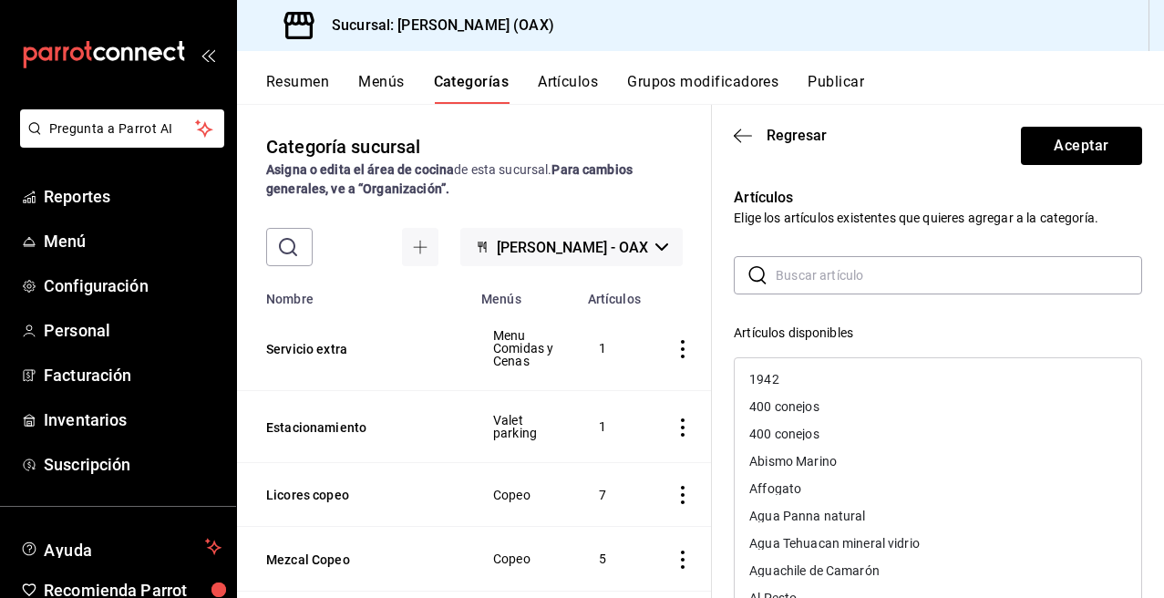
click at [819, 275] on input "text" at bounding box center [959, 275] width 366 height 36
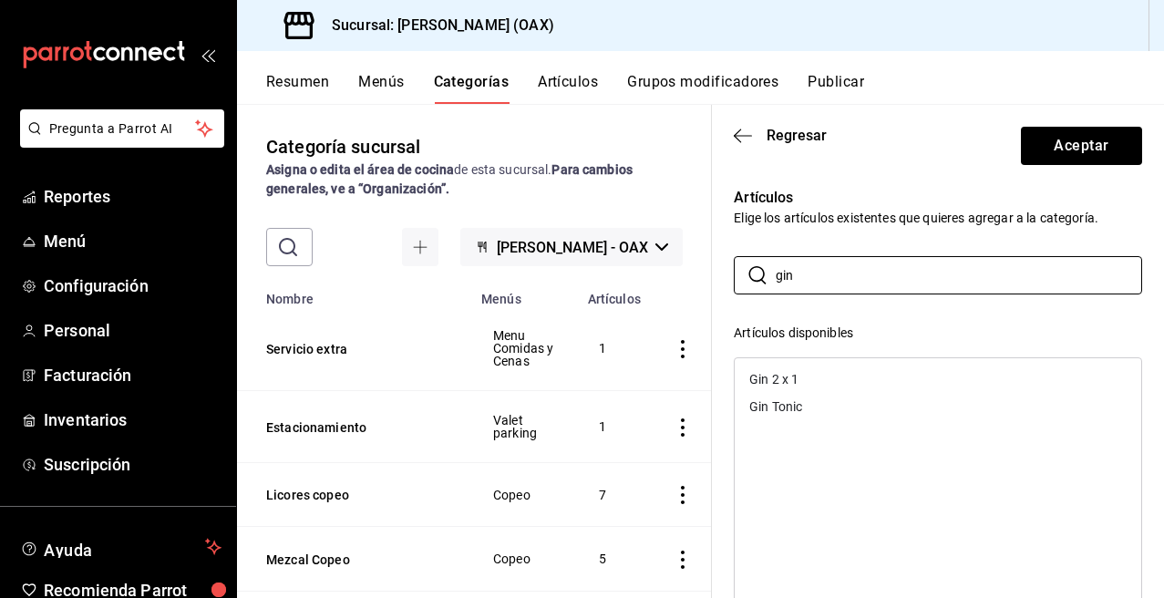
type input "gin"
click at [785, 379] on div "Gin 2 x 1" at bounding box center [773, 379] width 49 height 13
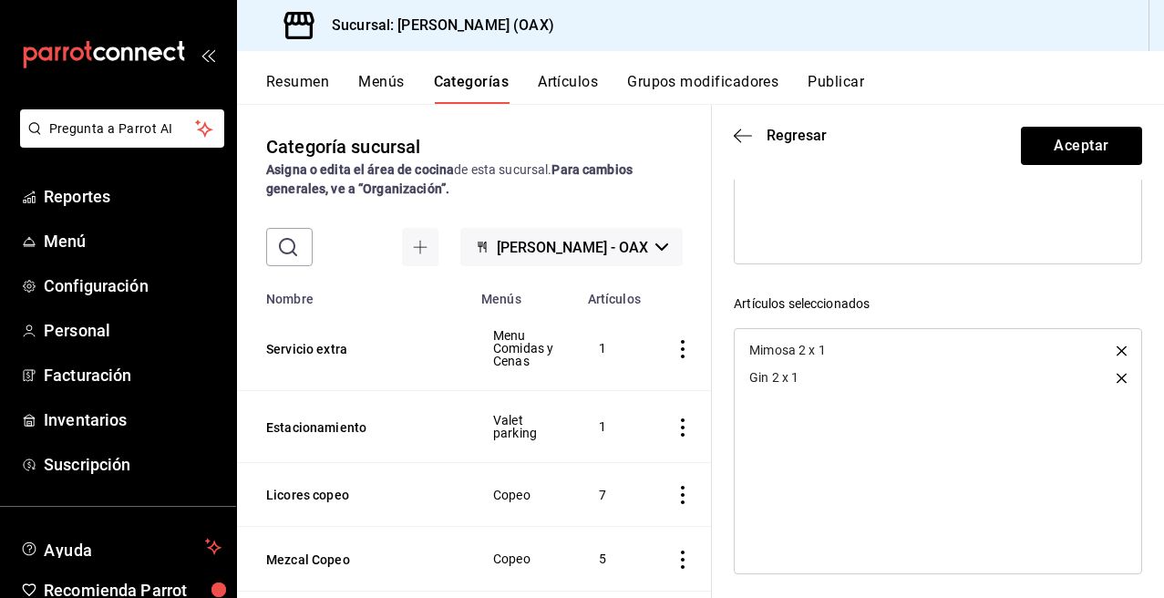
scroll to position [345, 0]
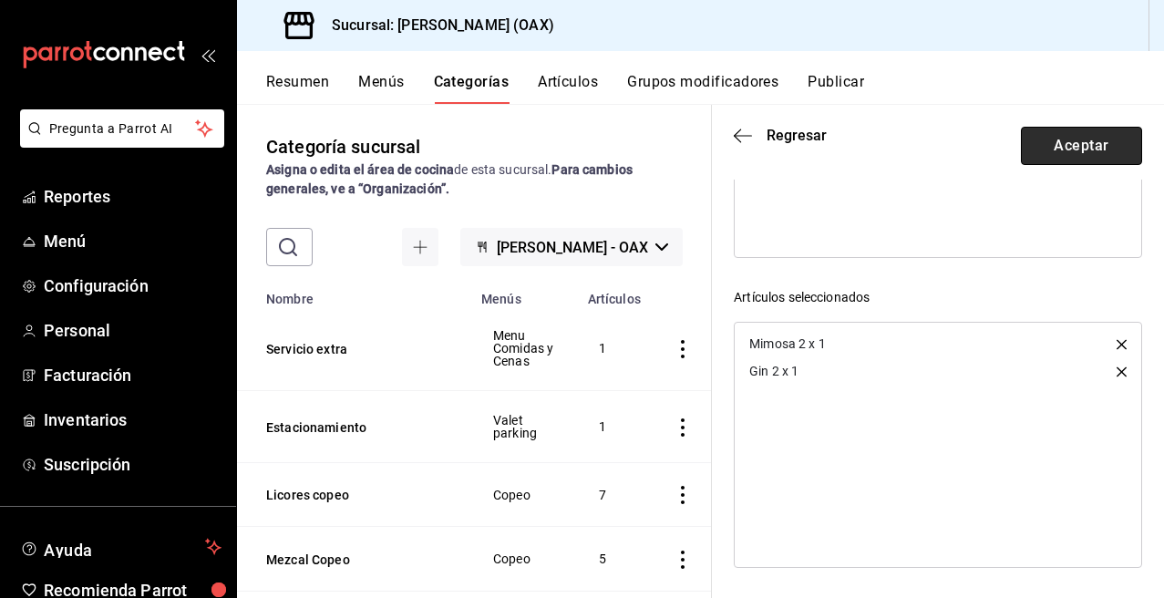
click at [1062, 145] on button "Aceptar" at bounding box center [1081, 146] width 121 height 38
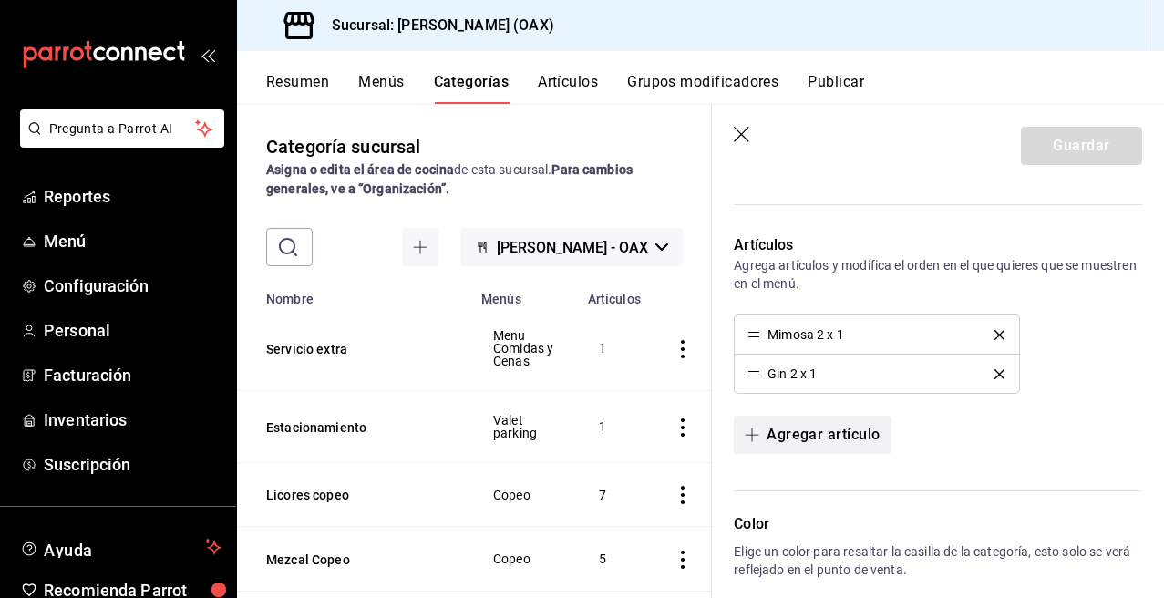
click at [813, 430] on button "Agregar artículo" at bounding box center [812, 435] width 157 height 38
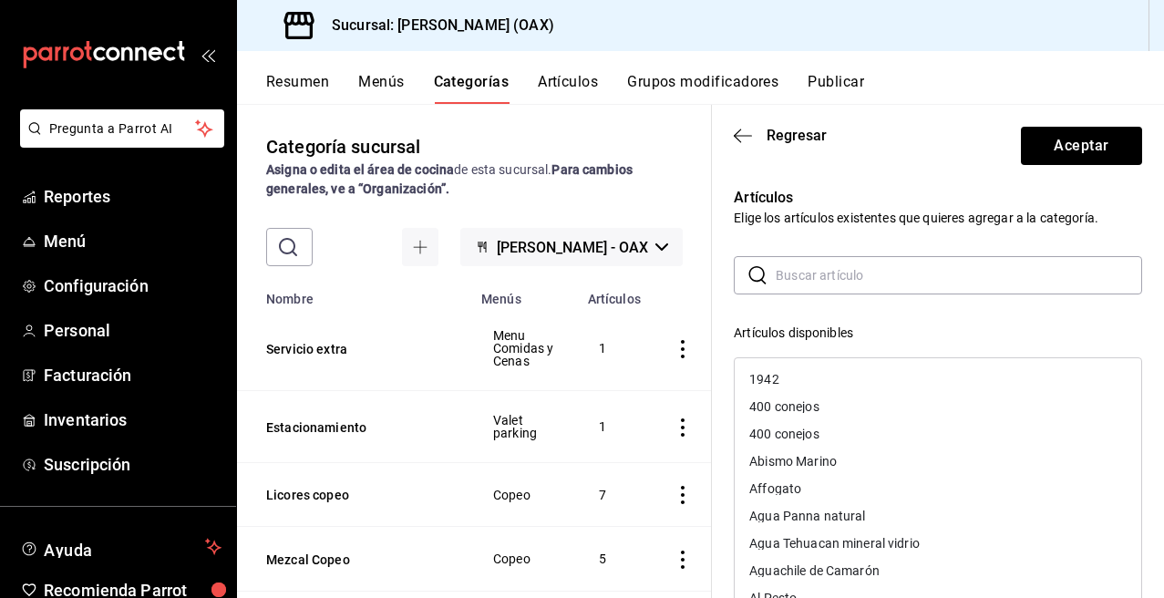
click at [788, 271] on input "text" at bounding box center [959, 275] width 366 height 36
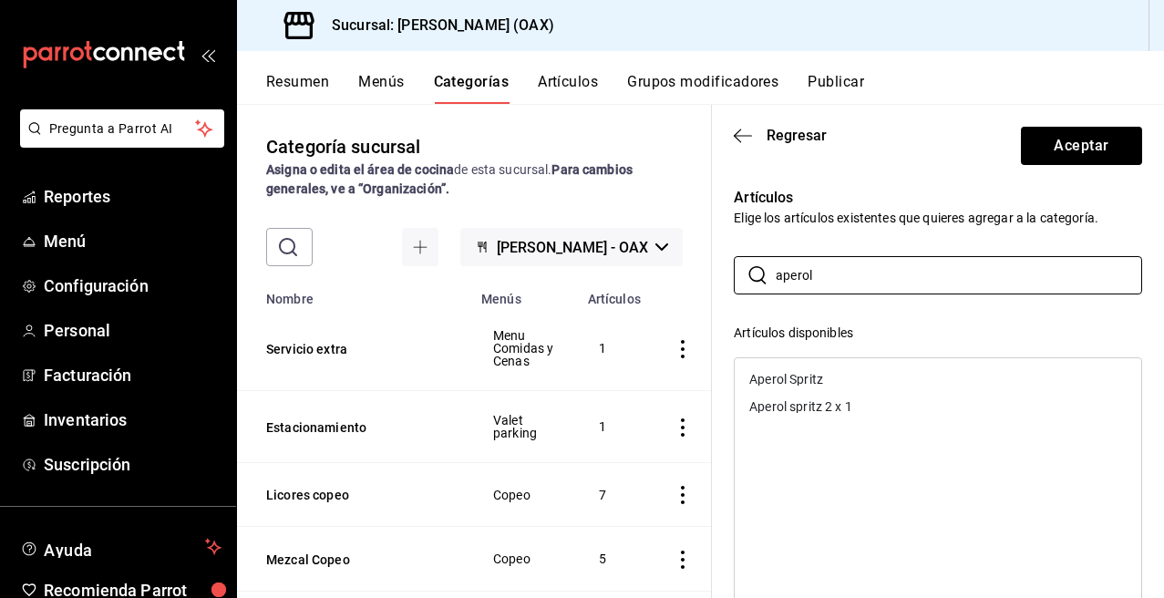
type input "aperol"
click at [807, 407] on div "Aperol spritz 2 x 1" at bounding box center [800, 406] width 103 height 13
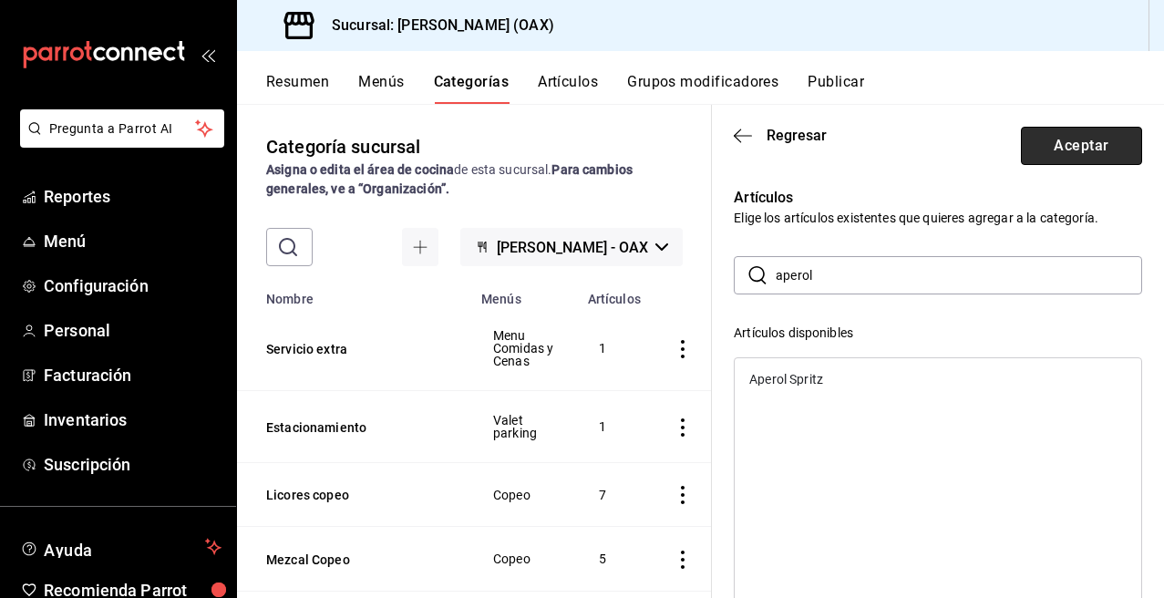
click at [1096, 144] on button "Aceptar" at bounding box center [1081, 146] width 121 height 38
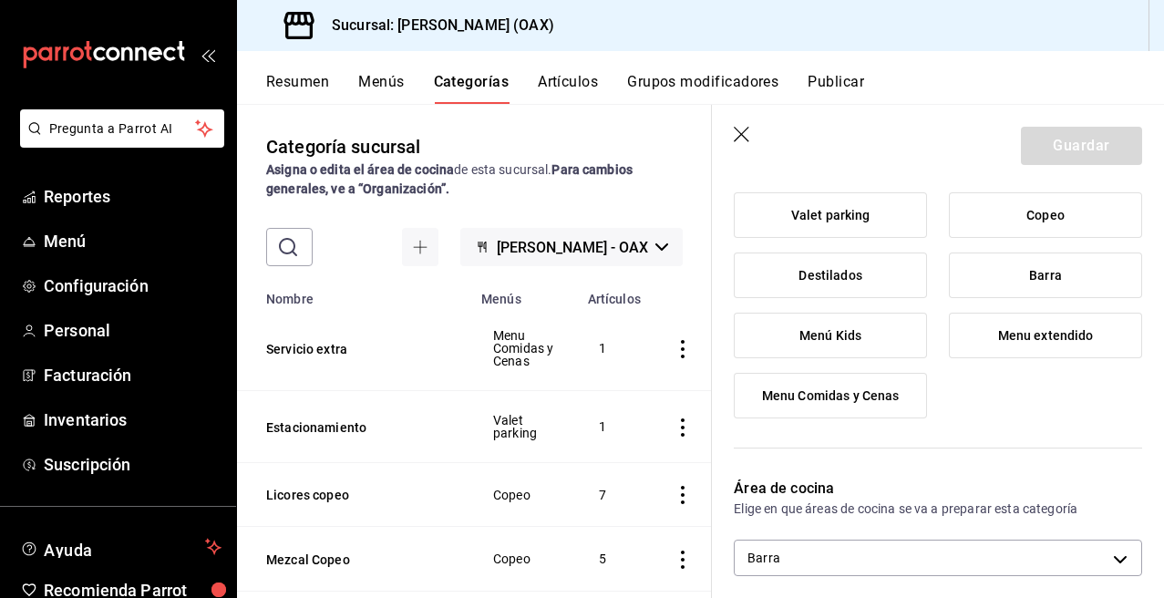
scroll to position [0, 0]
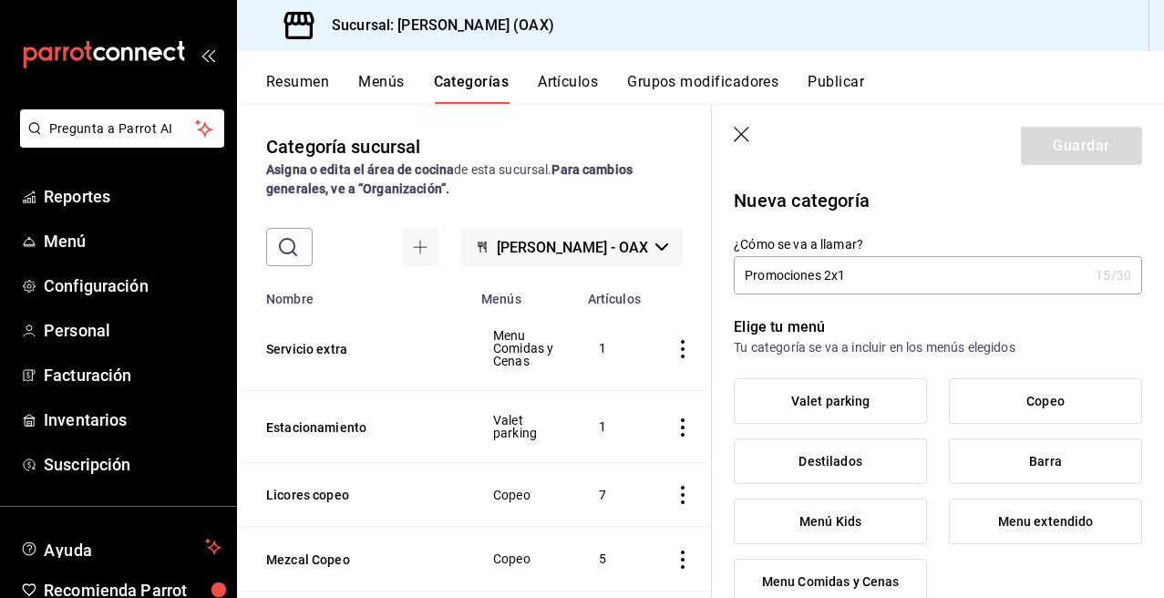
click at [898, 309] on div "Elige tu menú Tu categoría se va a incluir en los menús elegidos Valet parking …" at bounding box center [927, 467] width 430 height 347
click at [916, 317] on p "Elige tu menú" at bounding box center [938, 327] width 408 height 22
click at [871, 274] on input "Promociones 2x1" at bounding box center [911, 275] width 355 height 36
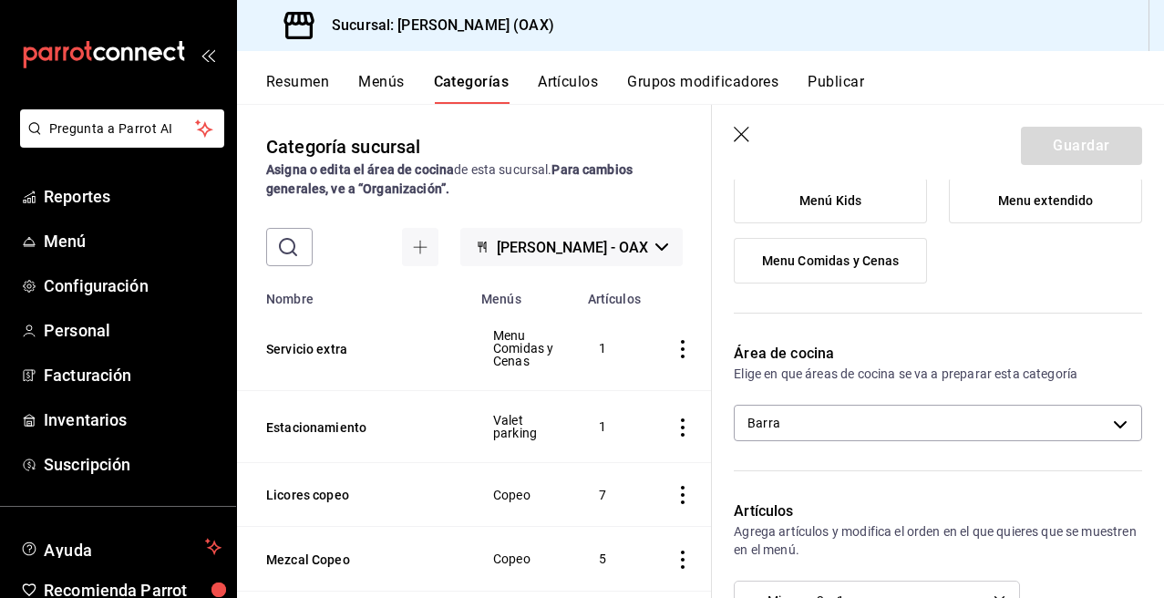
scroll to position [386, 0]
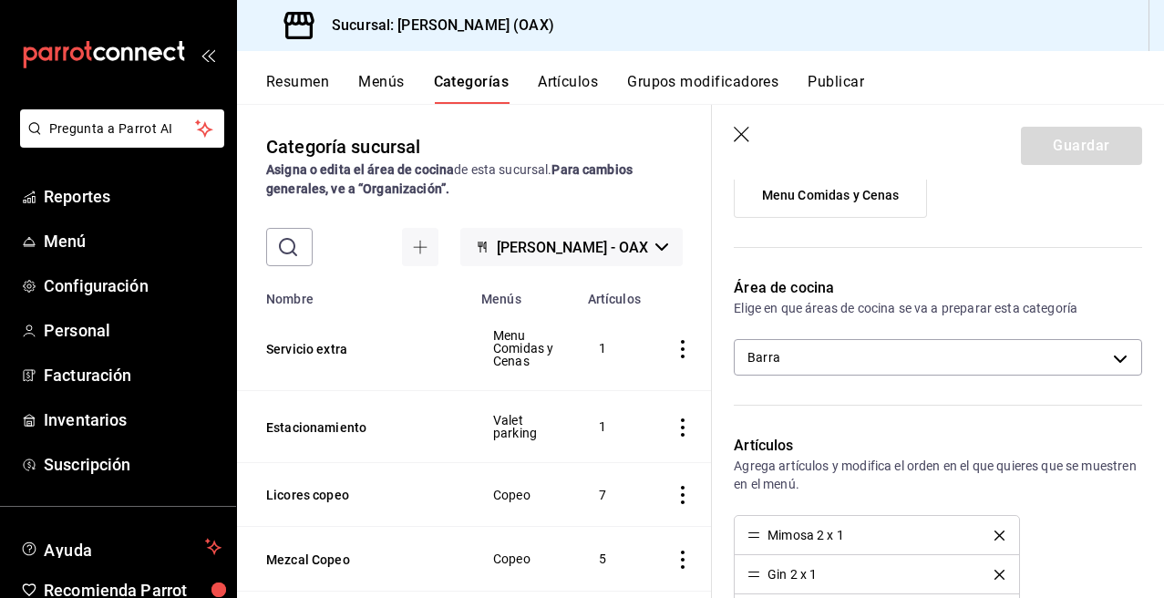
type input "Promociones 2x1"
click at [922, 542] on li "Mimosa 2 x 1" at bounding box center [876, 535] width 283 height 39
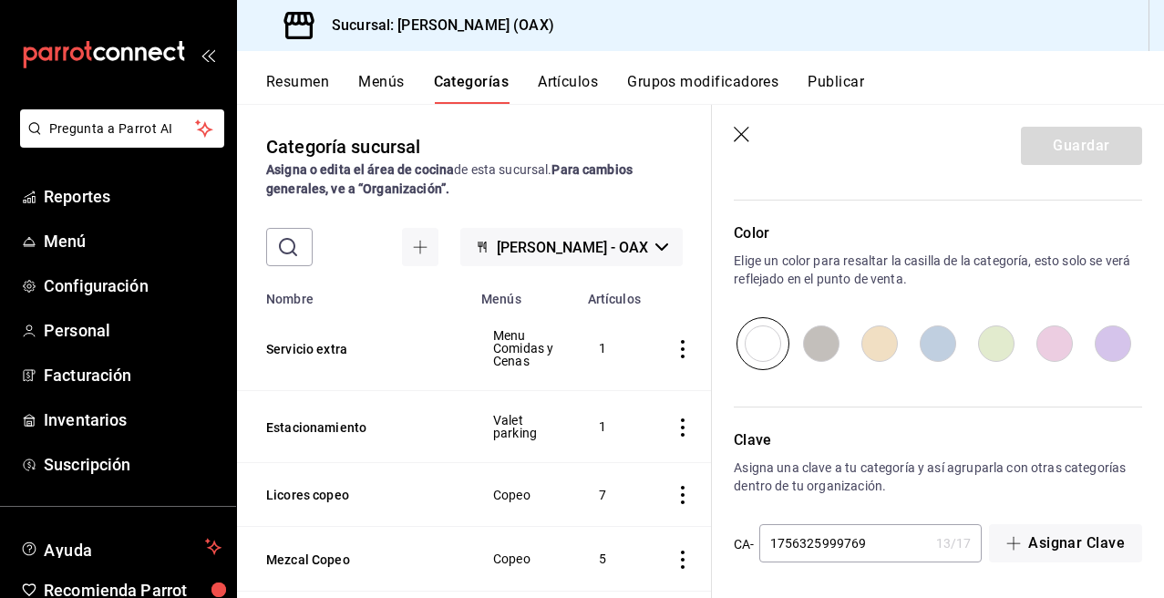
scroll to position [920, 0]
click at [823, 335] on input "radio" at bounding box center [821, 340] width 58 height 53
radio input "true"
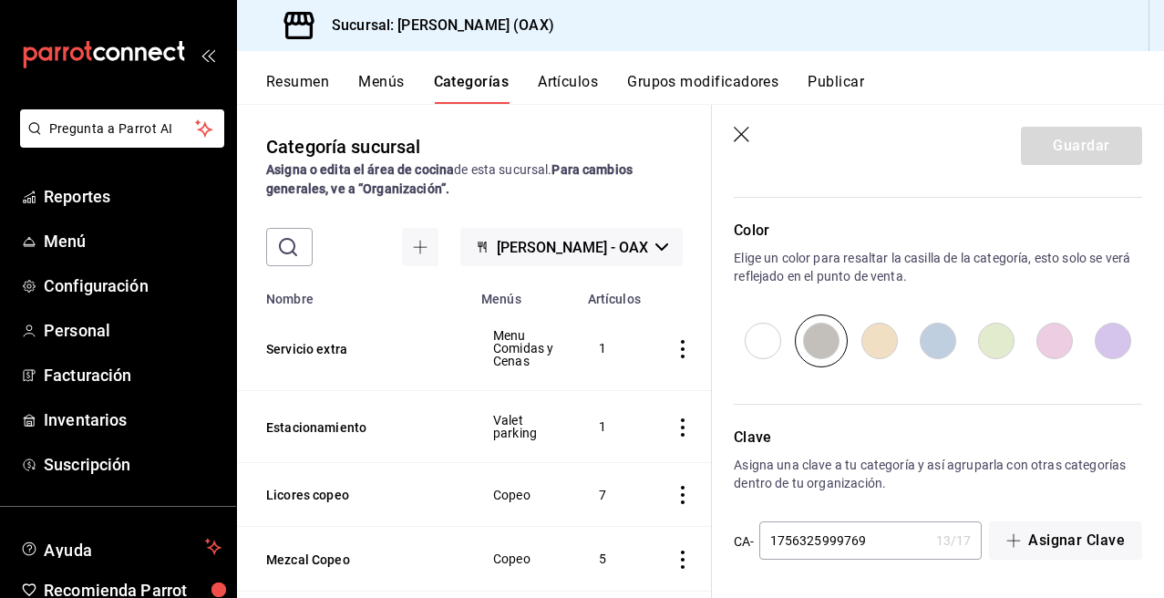
click at [1058, 157] on div "Guardar" at bounding box center [1081, 146] width 121 height 38
click at [1063, 149] on div "Guardar" at bounding box center [1081, 146] width 121 height 38
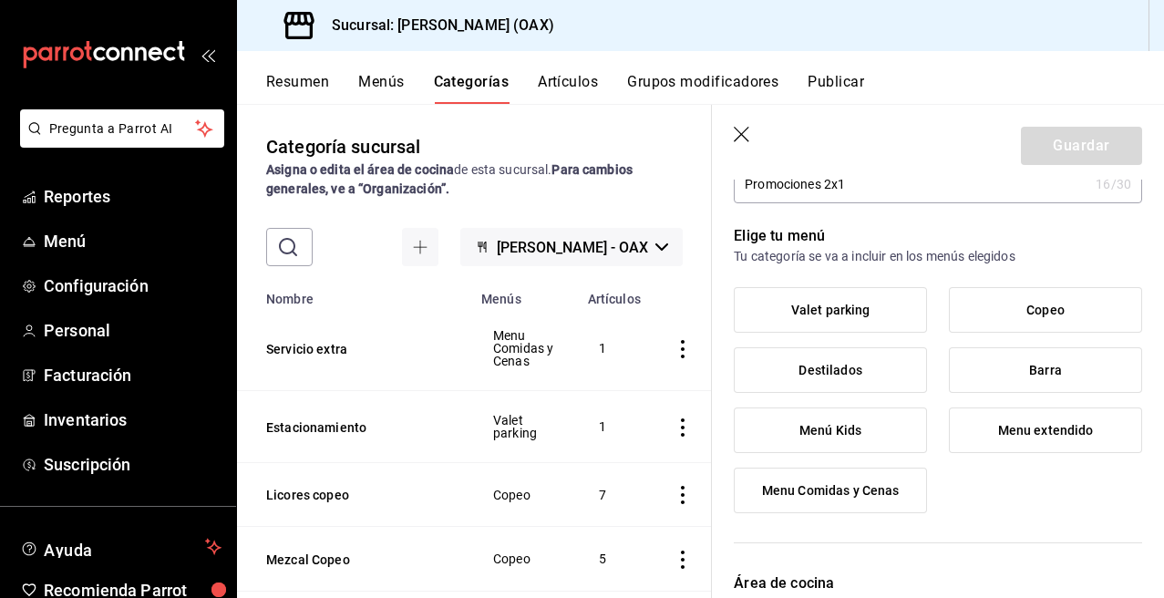
scroll to position [0, 0]
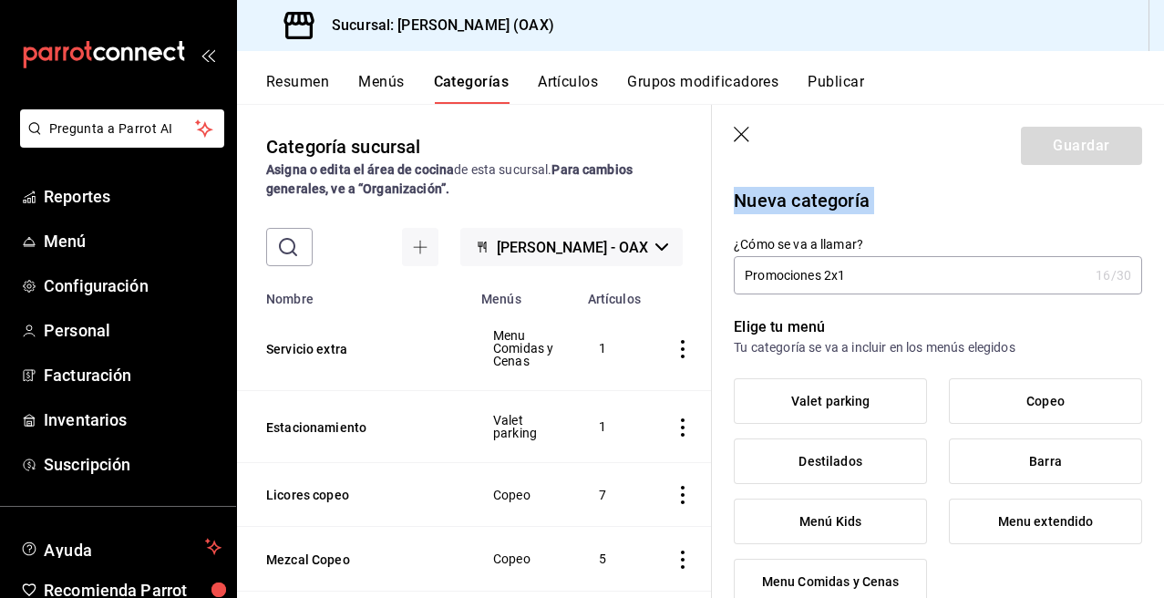
click at [854, 77] on button "Publicar" at bounding box center [836, 88] width 57 height 31
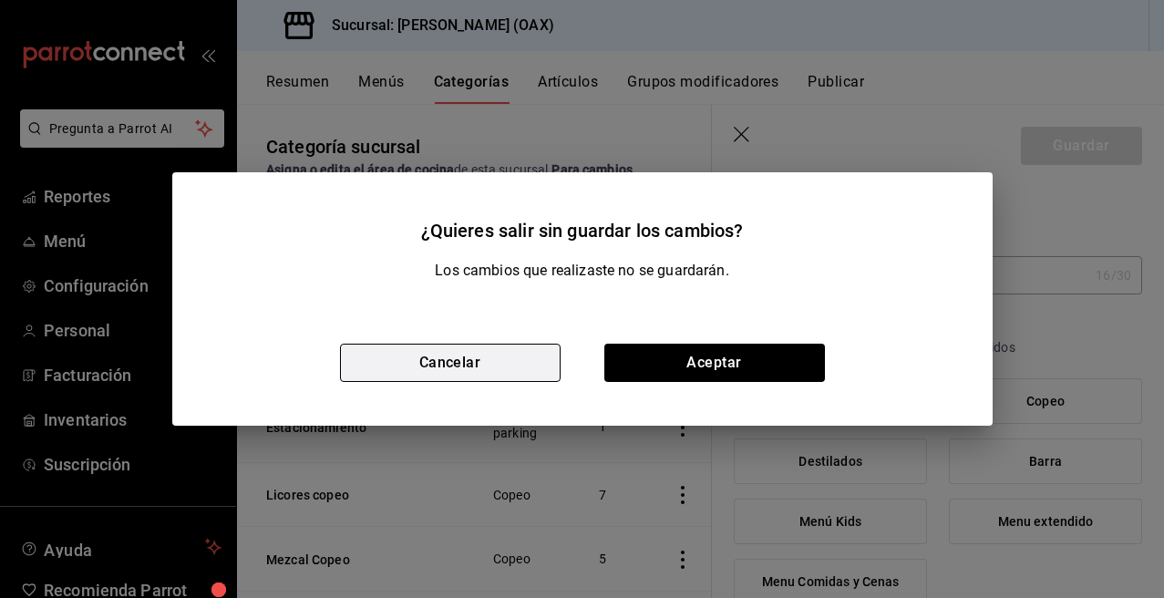
click at [543, 366] on button "Cancelar" at bounding box center [450, 363] width 221 height 38
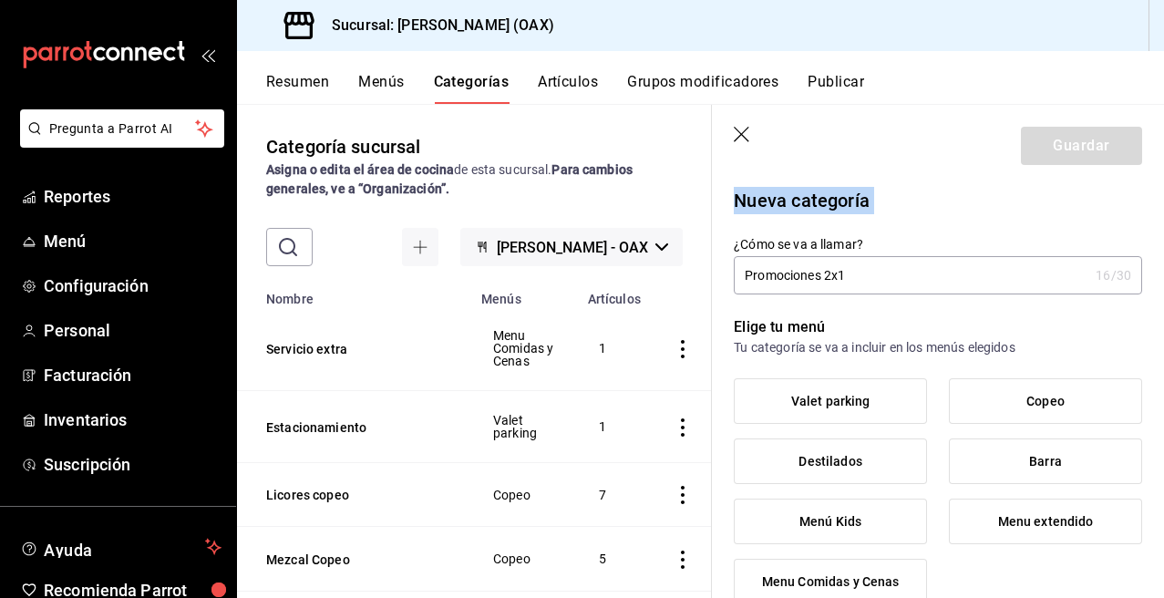
click at [1055, 190] on p "Nueva categoría" at bounding box center [938, 200] width 408 height 27
click at [889, 283] on input "Promociones 2x1" at bounding box center [911, 275] width 355 height 36
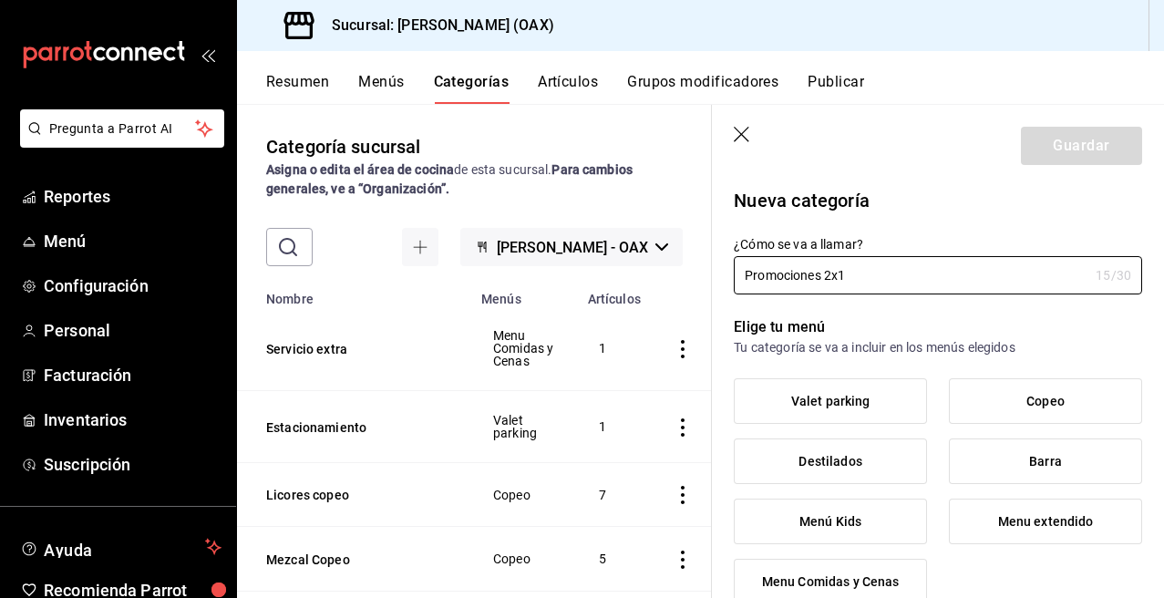
type input "Promociones 2x1"
click at [960, 201] on p "Nueva categoría" at bounding box center [938, 200] width 408 height 27
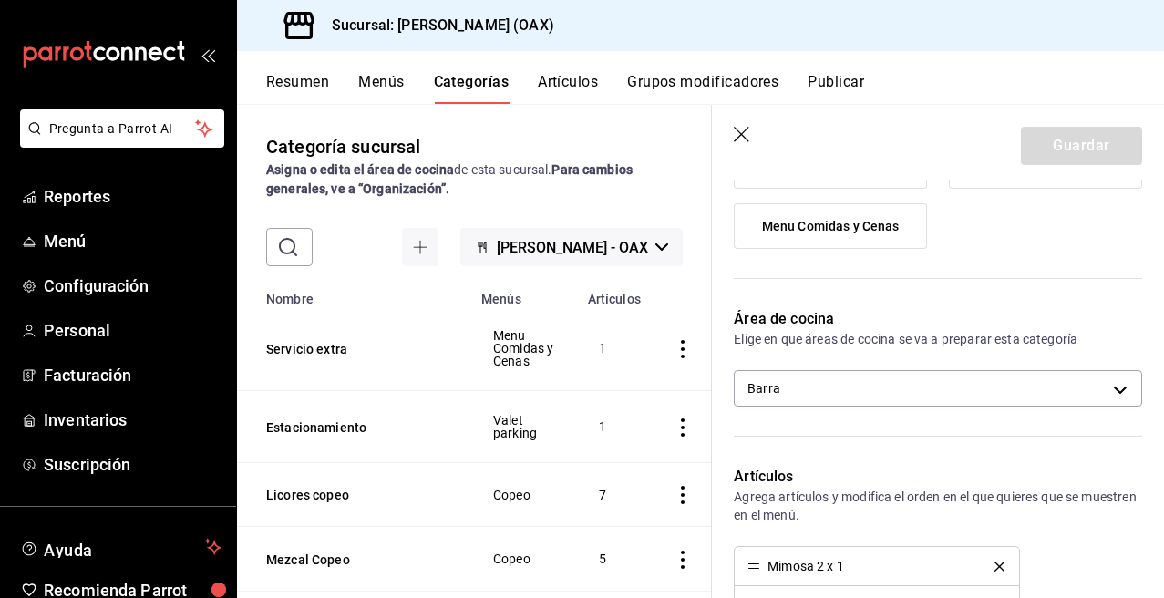
scroll to position [397, 0]
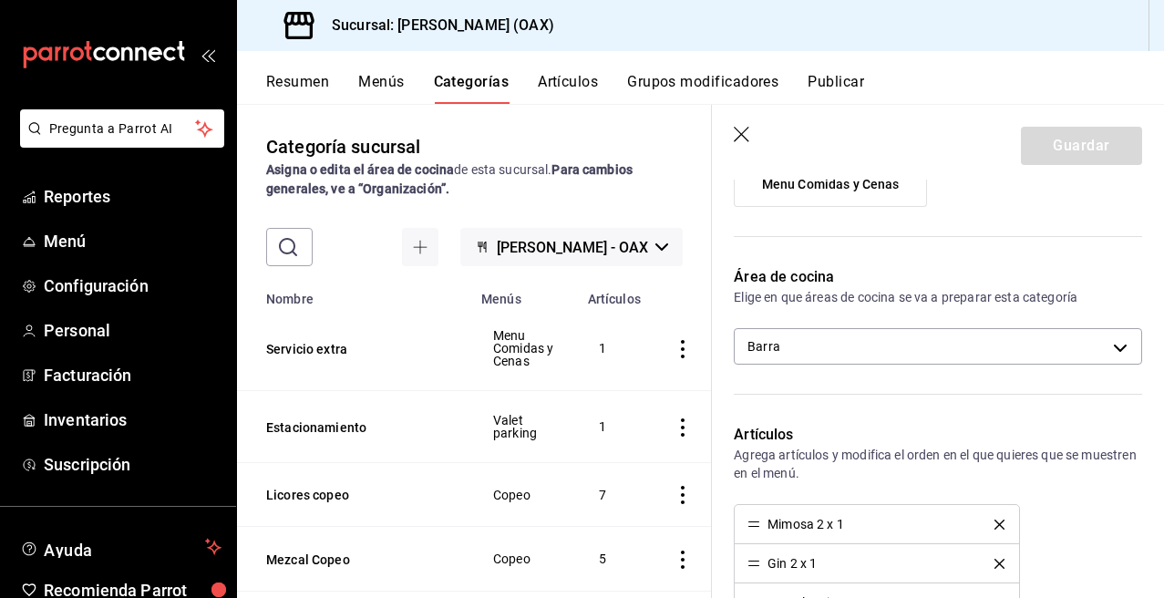
click at [891, 516] on li "Mimosa 2 x 1" at bounding box center [876, 524] width 283 height 39
click at [888, 524] on div "Mimosa 2 x 1" at bounding box center [876, 524] width 258 height 13
click at [829, 518] on div "Mimosa 2 x 1" at bounding box center [805, 524] width 77 height 13
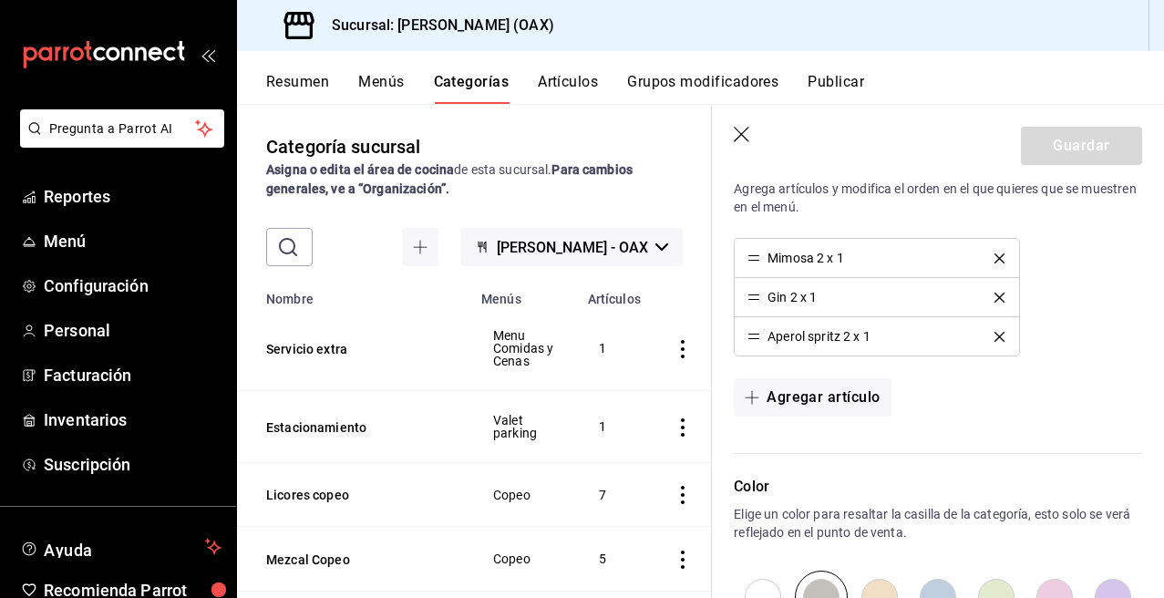
scroll to position [507, 0]
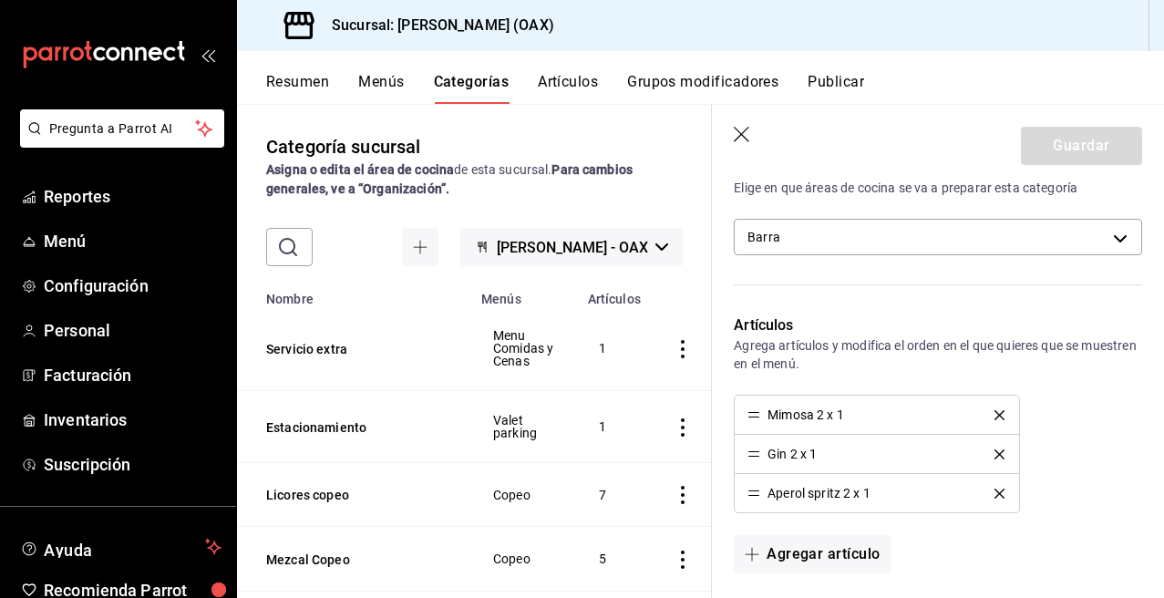
click at [794, 426] on li "Mimosa 2 x 1" at bounding box center [876, 415] width 283 height 39
click at [817, 417] on div "Mimosa 2 x 1" at bounding box center [805, 414] width 77 height 13
click at [821, 546] on button "Agregar artículo" at bounding box center [812, 554] width 157 height 38
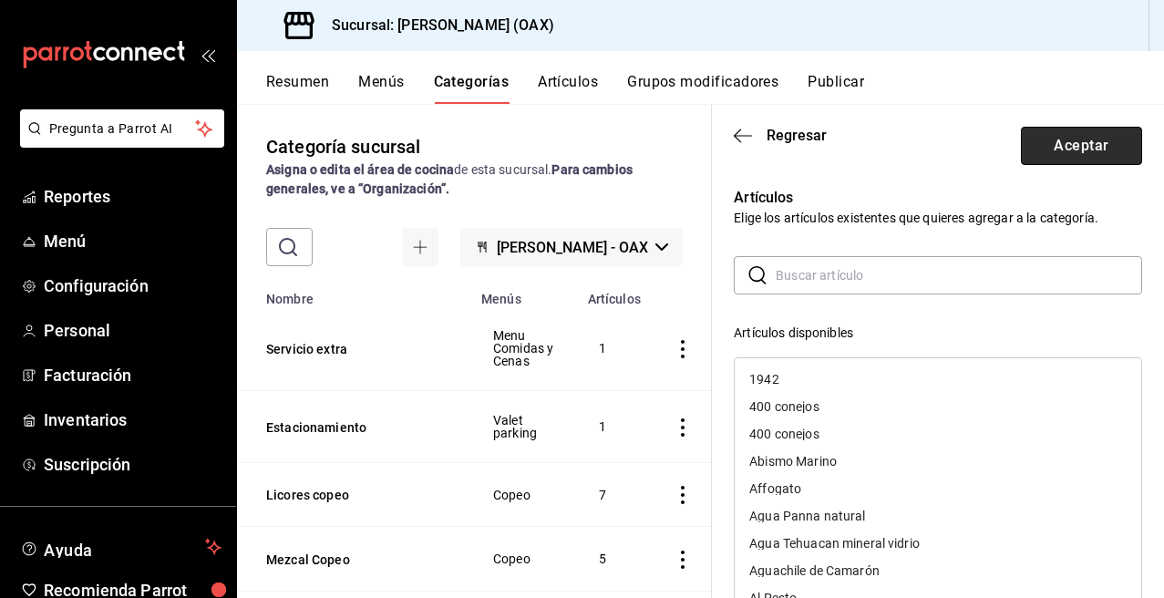
click at [1054, 143] on button "Aceptar" at bounding box center [1081, 146] width 121 height 38
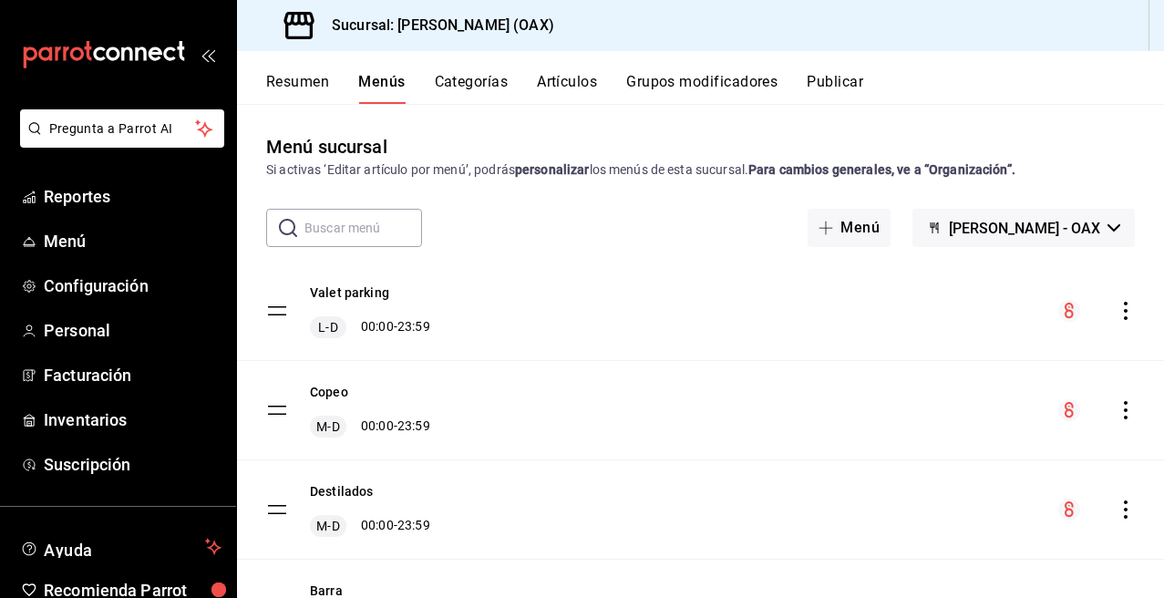
click at [581, 76] on button "Artículos" at bounding box center [567, 88] width 60 height 31
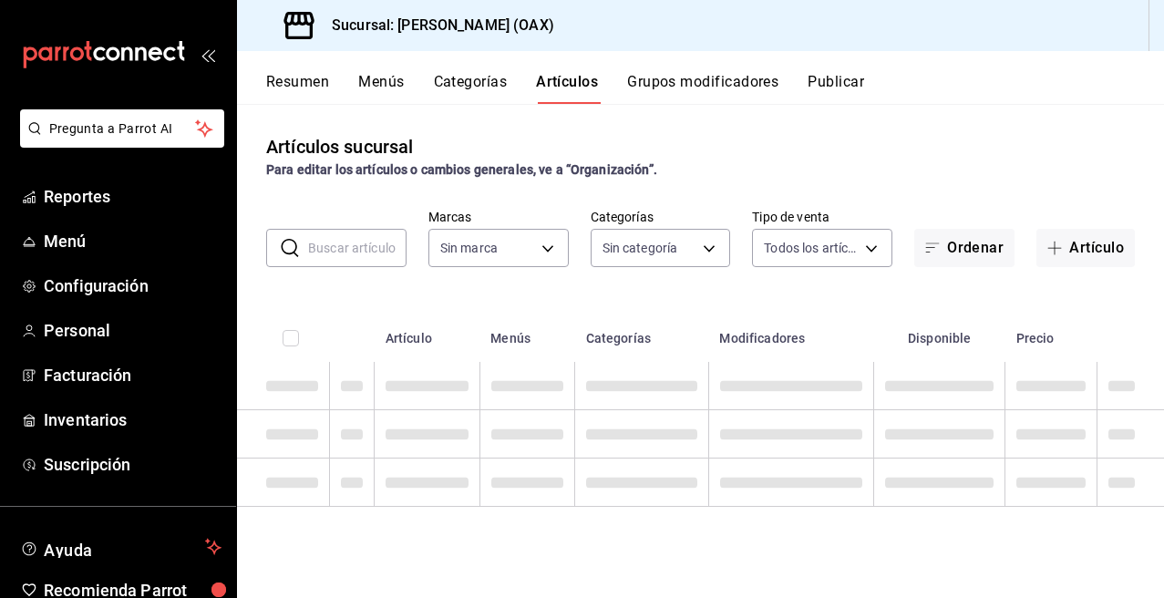
type input "654858c8-f9e8-4674-8848-47898b4d361c"
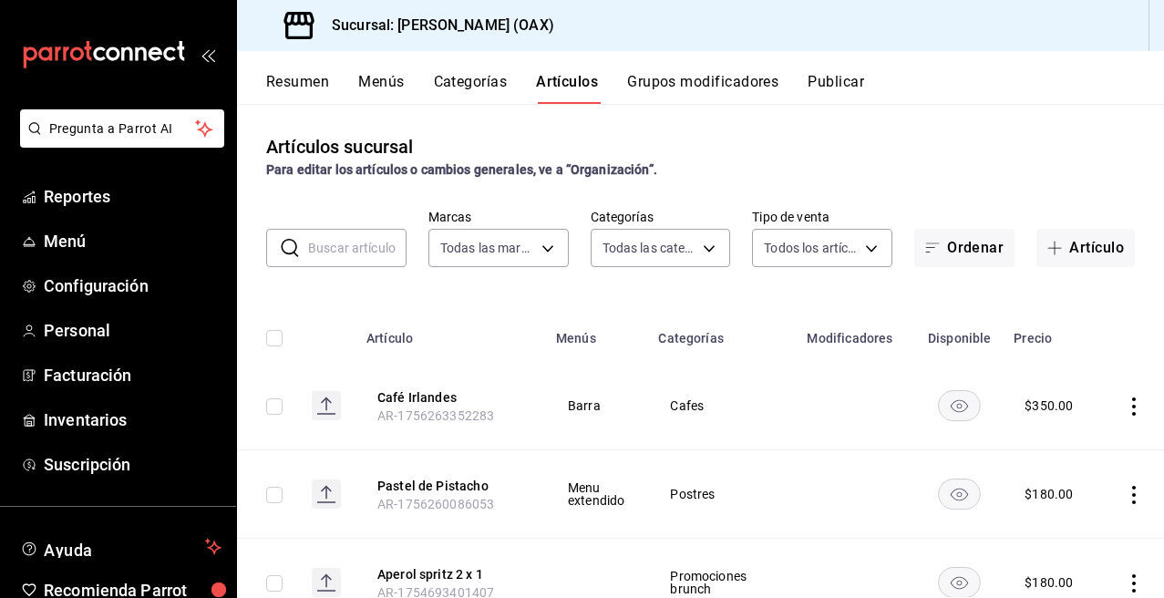
type input "463459c9-37eb-4576-8402-f641077c2631,cf85e954-8913-478f-8e45-d6559c5c5af7,b9b3d…"
